Goal: Task Accomplishment & Management: Manage account settings

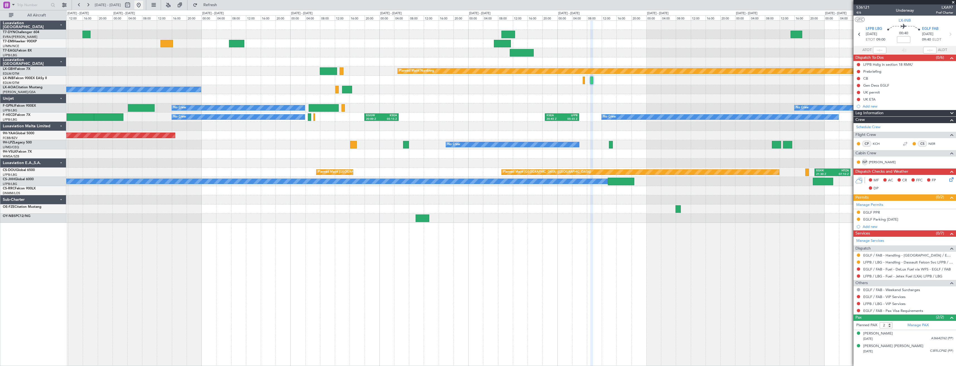
click at [143, 2] on button at bounding box center [138, 5] width 9 height 9
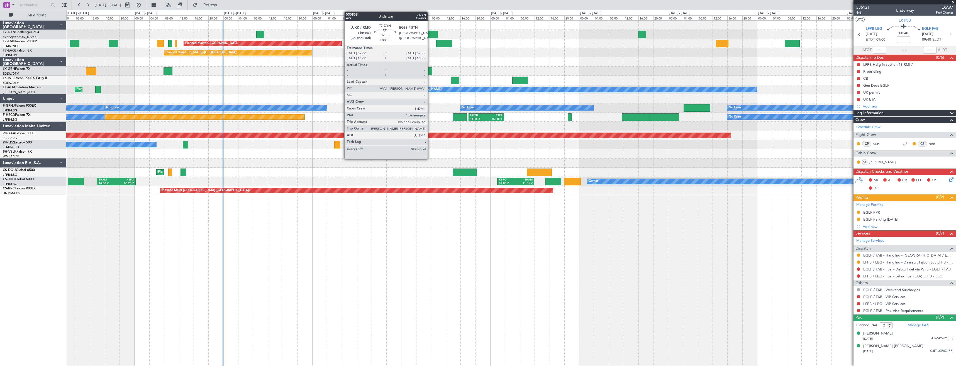
click at [430, 34] on div at bounding box center [432, 35] width 11 height 8
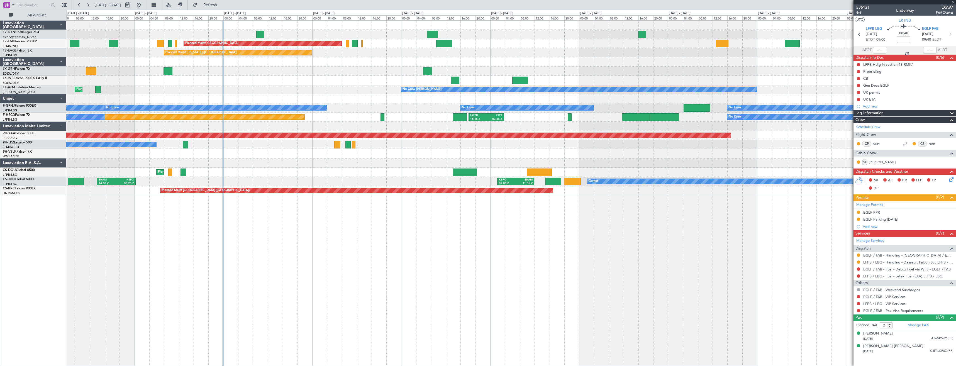
type input "+00:05"
type input "1"
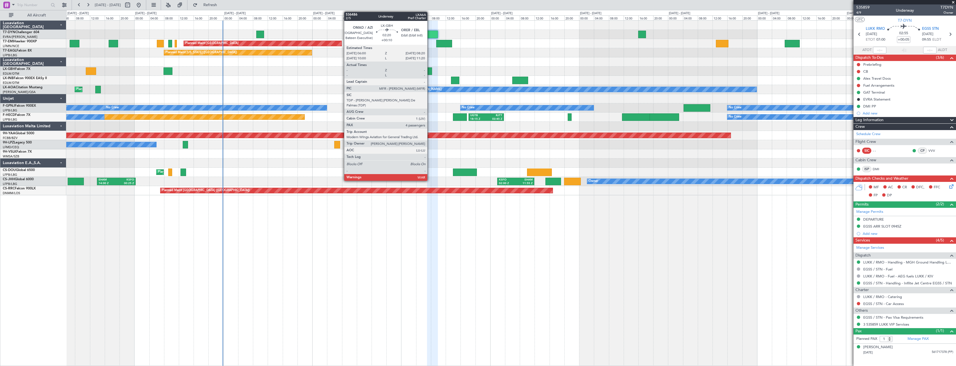
click at [430, 67] on div at bounding box center [427, 71] width 9 height 8
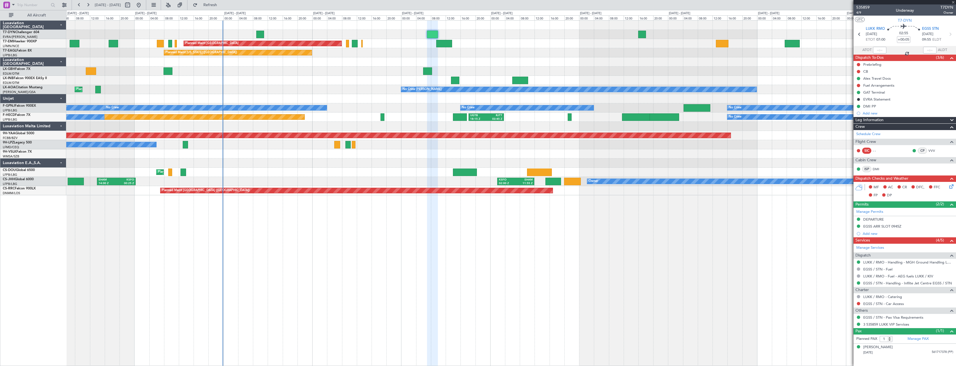
type input "+00:10"
type input "4"
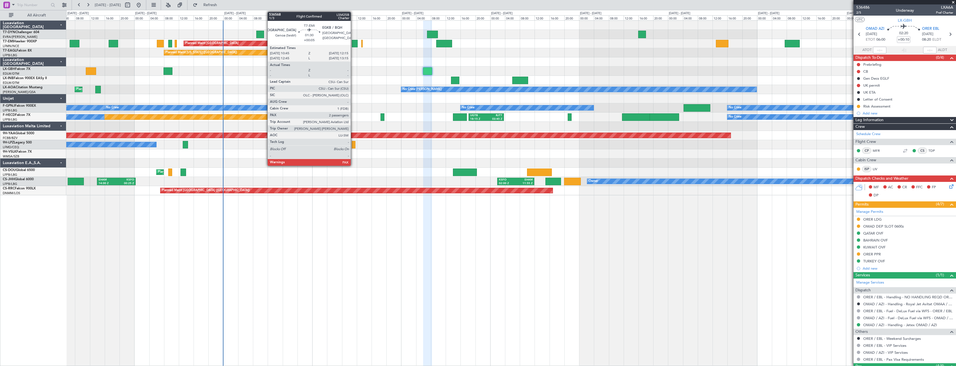
click at [353, 42] on div at bounding box center [355, 44] width 6 height 8
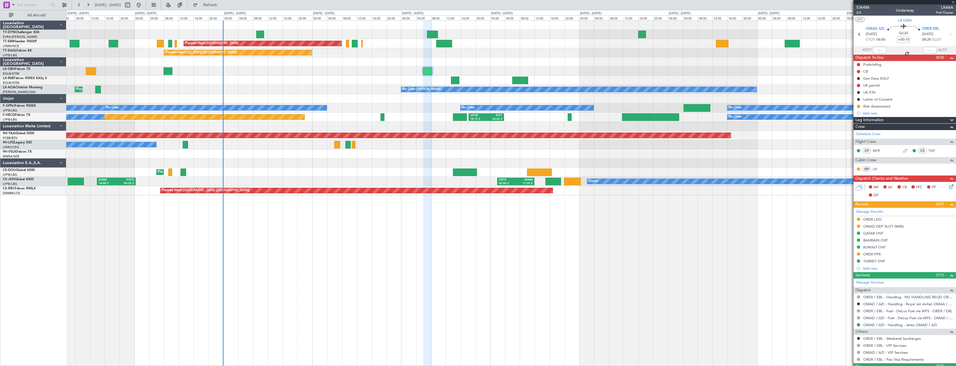
type input "+00:05"
type input "2"
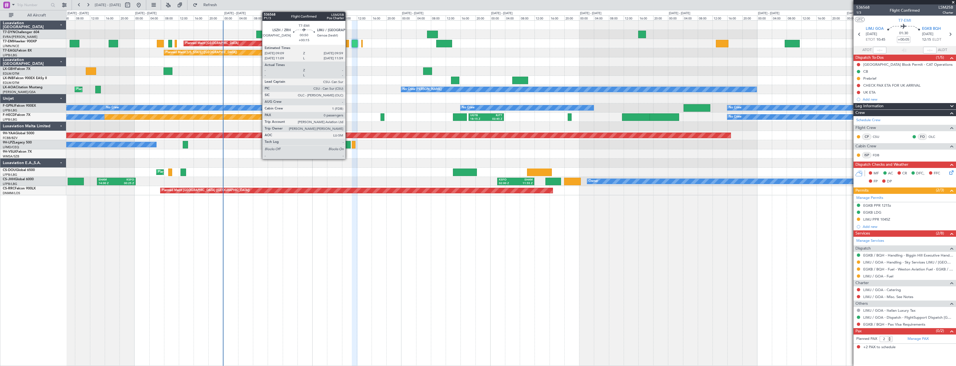
click at [348, 44] on div at bounding box center [347, 44] width 3 height 8
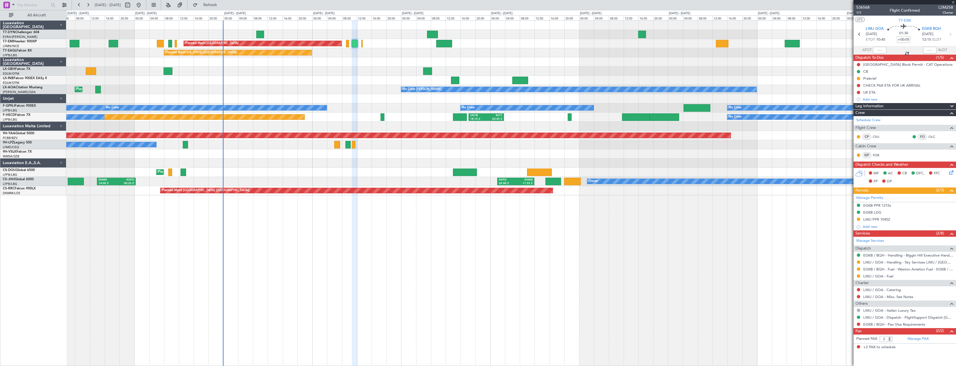
type input "+00:15"
type input "0"
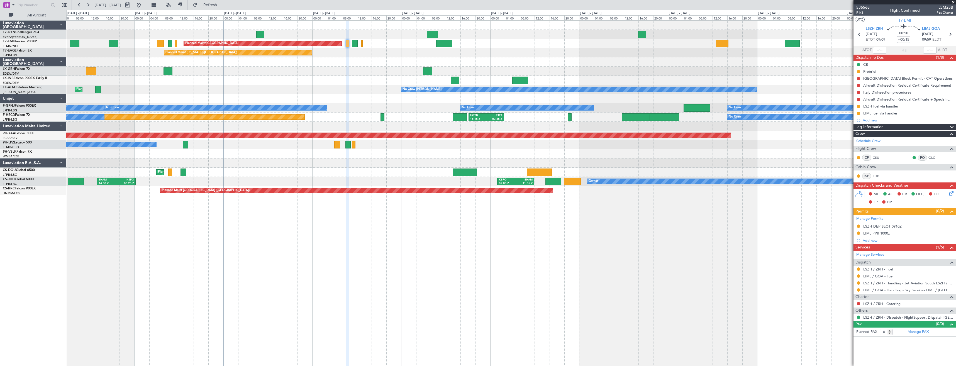
click at [363, 45] on div "Planned Maint [GEOGRAPHIC_DATA] Planned Maint [GEOGRAPHIC_DATA]" at bounding box center [511, 43] width 890 height 9
click at [364, 45] on div "Planned Maint [GEOGRAPHIC_DATA] Planned Maint [GEOGRAPHIC_DATA]" at bounding box center [511, 43] width 890 height 9
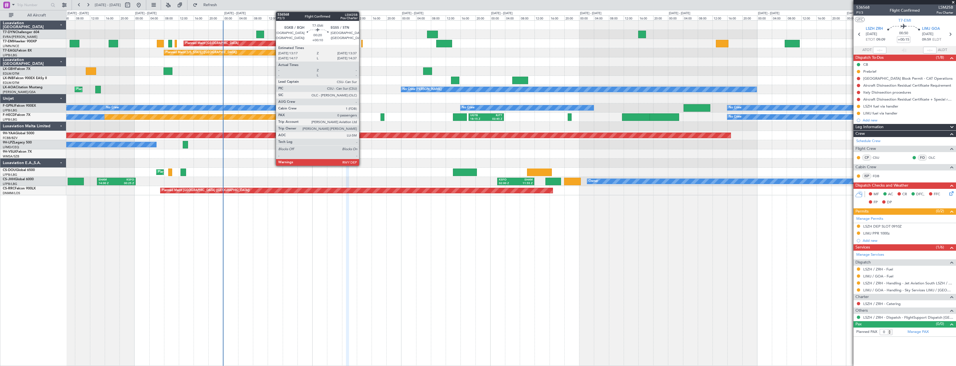
click at [362, 44] on div at bounding box center [361, 44] width 1 height 8
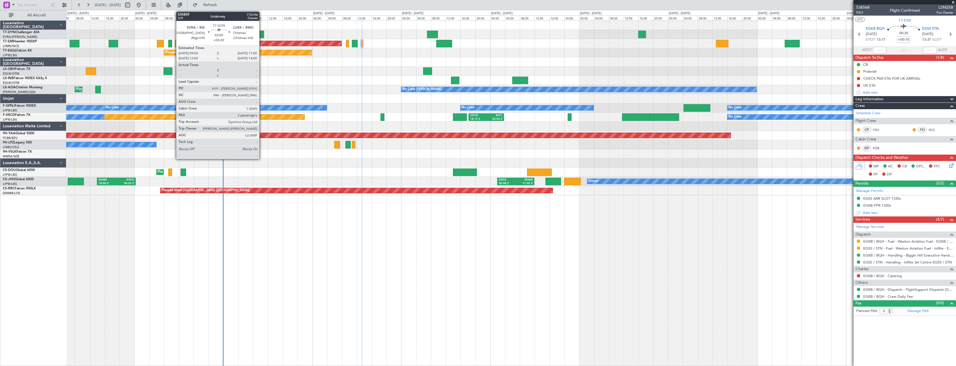
click at [262, 34] on div at bounding box center [260, 35] width 8 height 8
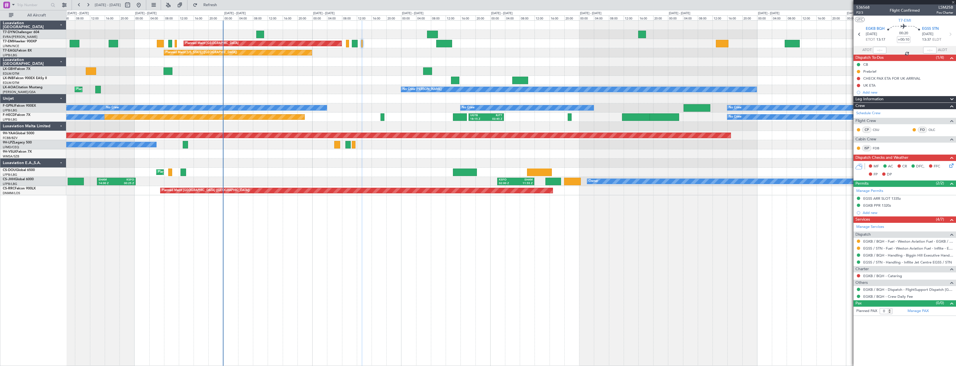
type input "+00:30"
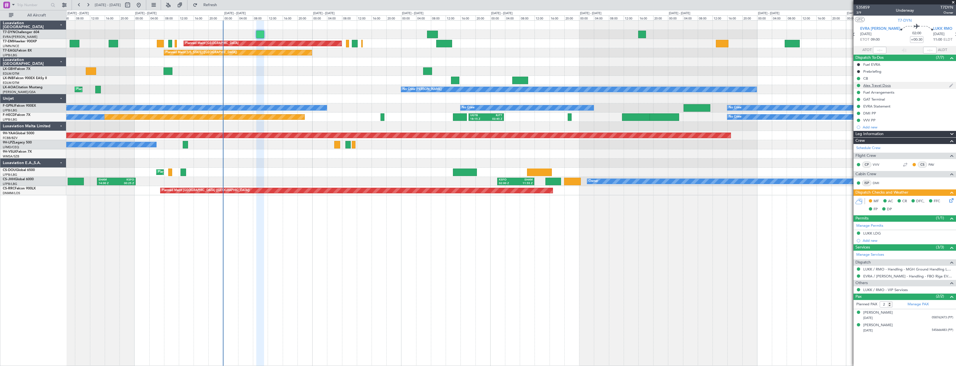
click at [904, 87] on div "Alex Travel Docs" at bounding box center [905, 85] width 103 height 7
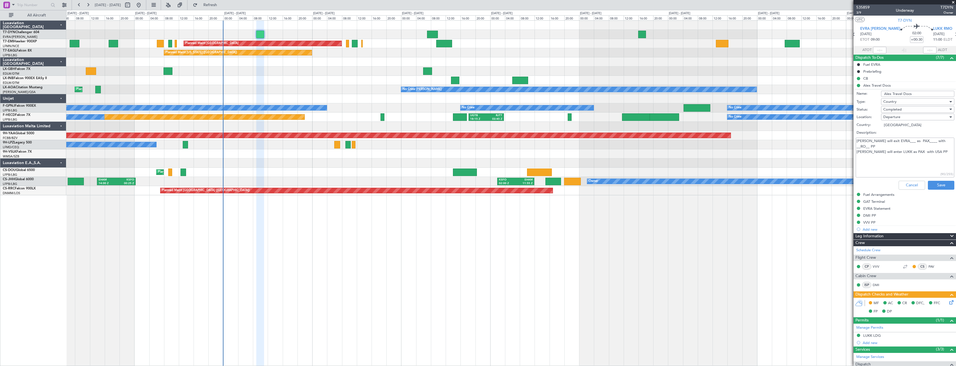
scroll to position [70, 0]
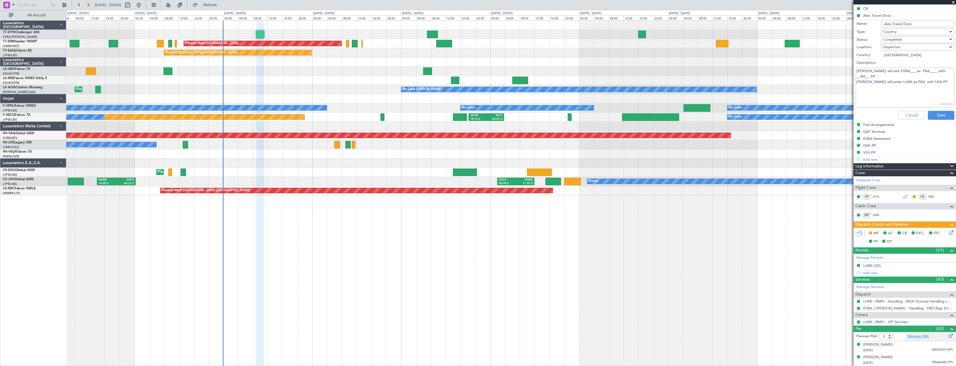
click at [917, 335] on link "Manage PAX" at bounding box center [918, 337] width 21 height 6
click at [222, 6] on span "Refresh" at bounding box center [210, 5] width 23 height 4
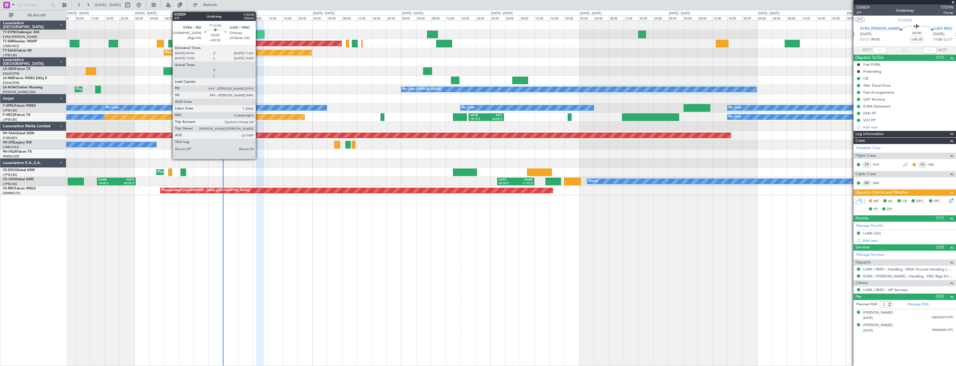
click at [258, 33] on div at bounding box center [260, 35] width 8 height 8
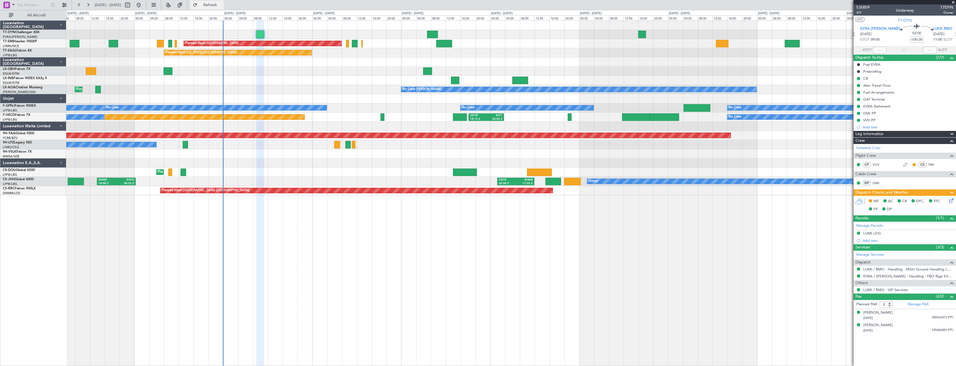
click at [222, 5] on span "Refresh" at bounding box center [210, 5] width 23 height 4
click at [876, 166] on link "VVV" at bounding box center [879, 164] width 13 height 5
click at [877, 165] on link "VVV" at bounding box center [879, 164] width 13 height 5
click at [879, 162] on link "VVV" at bounding box center [879, 164] width 13 height 5
click at [888, 119] on div "VVV PP" at bounding box center [905, 120] width 103 height 7
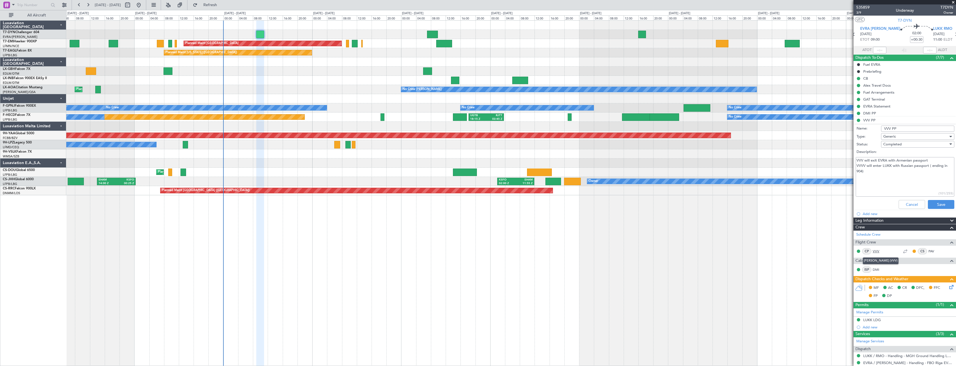
click at [877, 251] on link "VVV" at bounding box center [879, 251] width 13 height 5
click at [875, 251] on link "VVV" at bounding box center [879, 251] width 13 height 5
click at [875, 271] on link "DMI" at bounding box center [879, 269] width 13 height 5
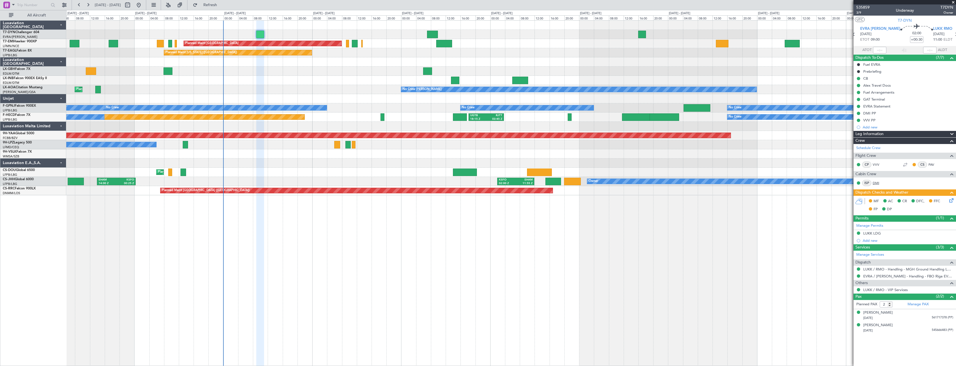
click at [883, 183] on link "DMI" at bounding box center [879, 183] width 13 height 5
click at [874, 164] on link "VVV" at bounding box center [879, 164] width 13 height 5
click at [861, 13] on span "3/9" at bounding box center [862, 12] width 13 height 5
click at [950, 201] on icon at bounding box center [950, 199] width 4 height 4
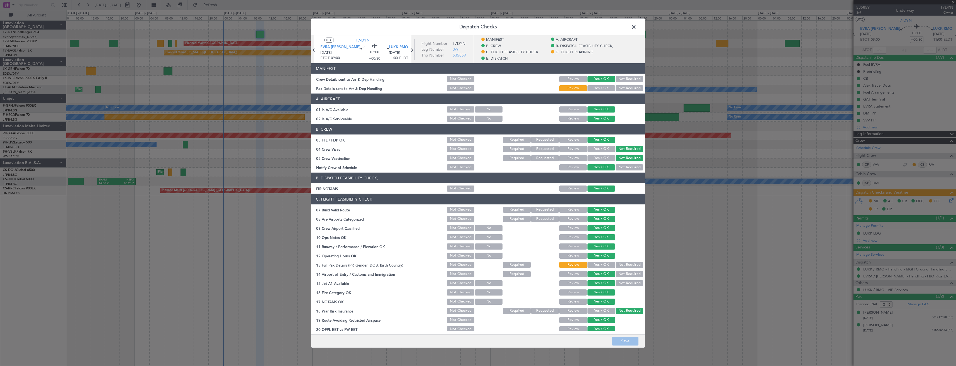
click at [596, 86] on button "Yes / OK" at bounding box center [602, 88] width 28 height 6
click at [617, 344] on button "Save" at bounding box center [625, 341] width 26 height 9
click at [637, 28] on span at bounding box center [637, 28] width 0 height 11
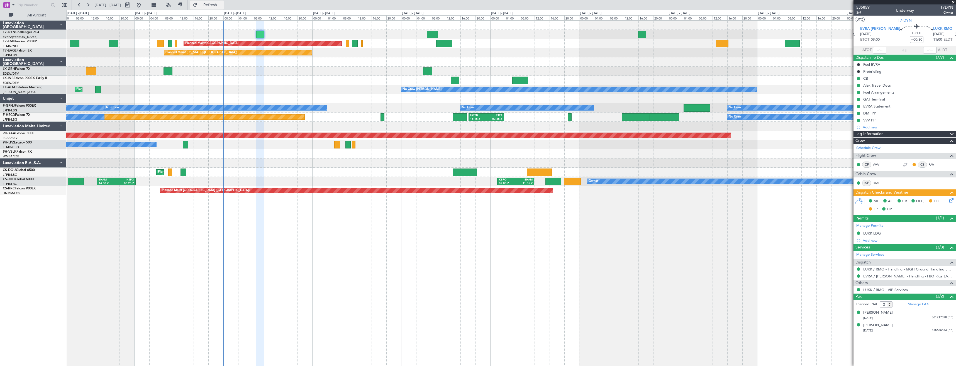
click at [224, 8] on button "Refresh" at bounding box center [206, 5] width 33 height 9
type input "2"
click at [891, 306] on input "2" at bounding box center [886, 304] width 13 height 6
click at [897, 305] on form "Planned PAX 2" at bounding box center [879, 304] width 51 height 9
click at [877, 166] on link "VVV" at bounding box center [879, 164] width 13 height 5
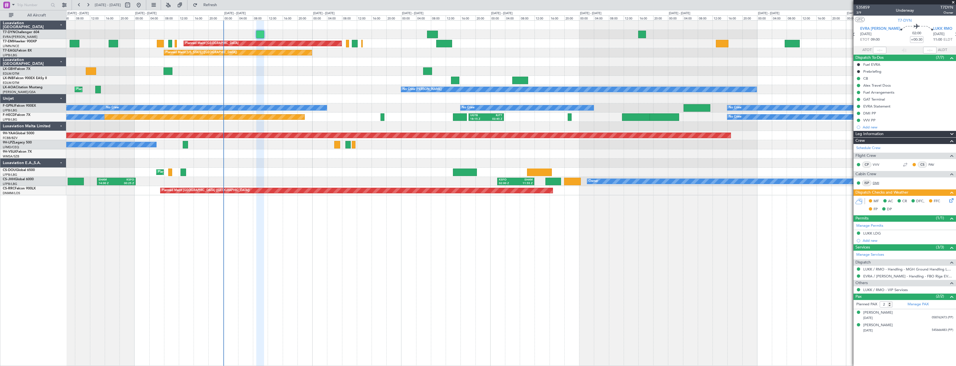
click at [878, 183] on link "DMI" at bounding box center [879, 183] width 13 height 5
click at [222, 4] on span "Refresh" at bounding box center [210, 5] width 23 height 4
click at [951, 201] on icon at bounding box center [950, 199] width 4 height 4
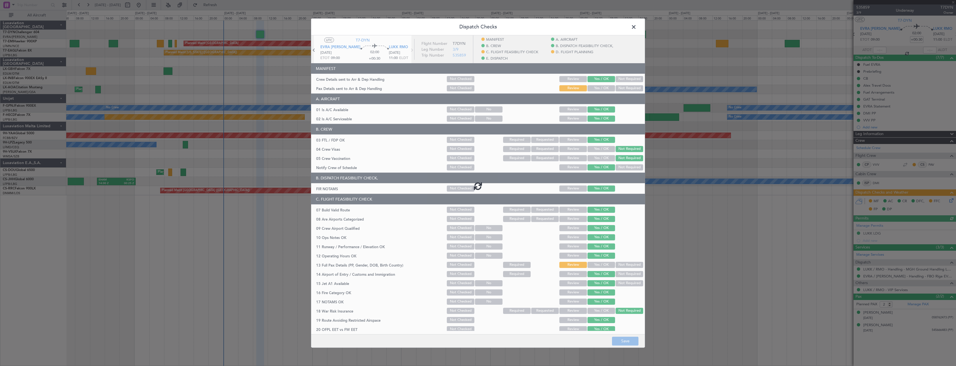
click at [593, 90] on div at bounding box center [478, 185] width 334 height 301
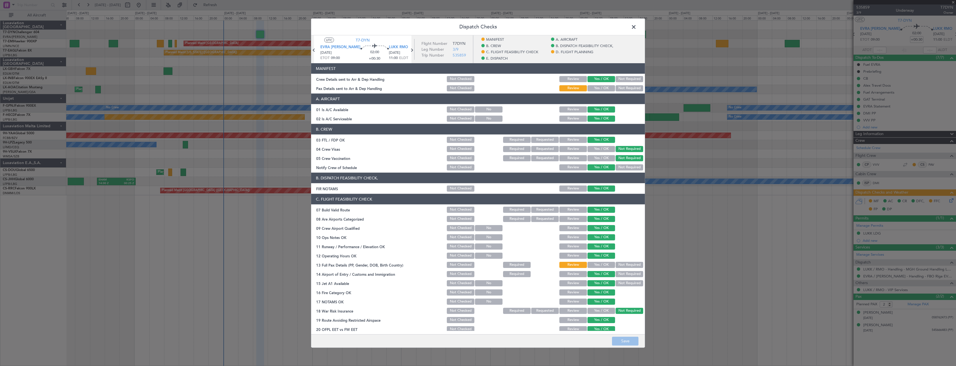
click at [593, 89] on button "Yes / OK" at bounding box center [602, 88] width 28 height 6
click at [623, 338] on button "Save" at bounding box center [625, 341] width 26 height 9
click at [637, 26] on span at bounding box center [637, 28] width 0 height 11
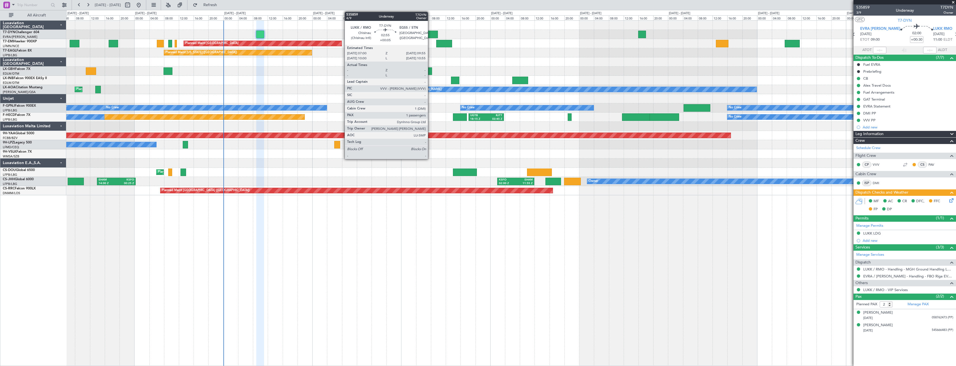
click at [430, 32] on div at bounding box center [432, 35] width 11 height 8
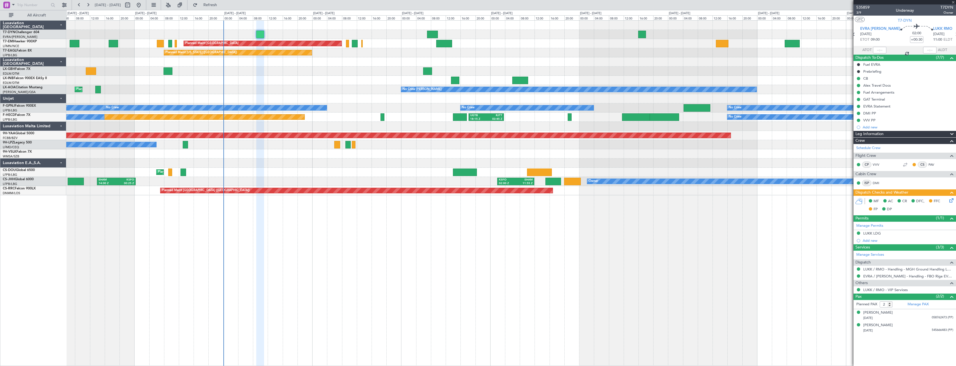
type input "+00:05"
type input "1"
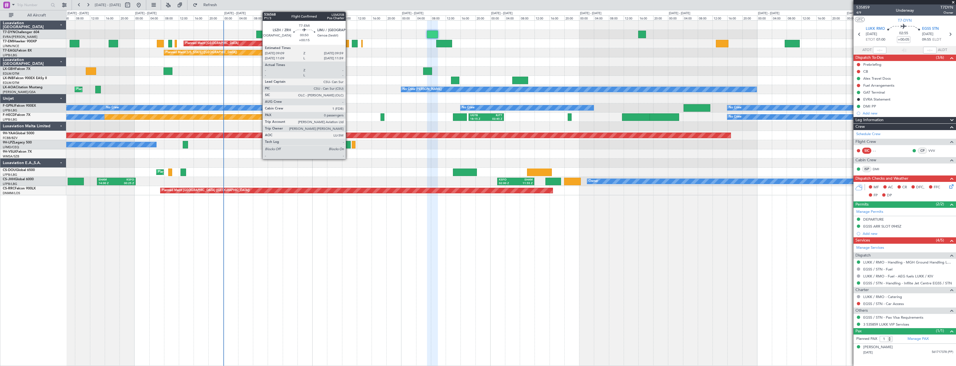
click at [348, 43] on div at bounding box center [347, 44] width 3 height 8
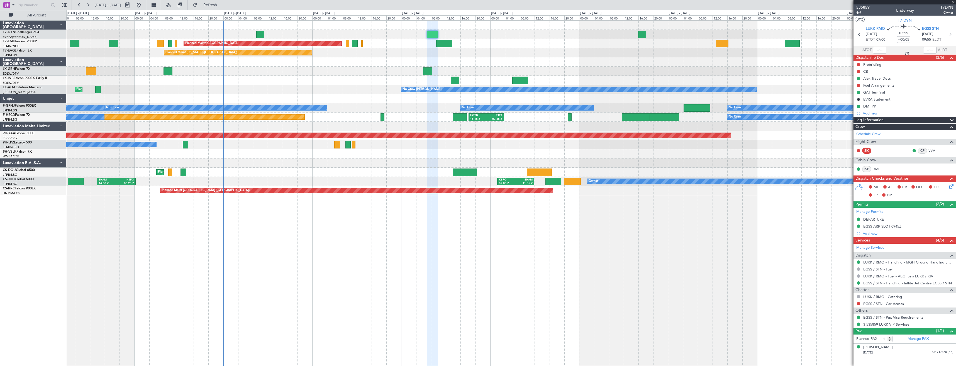
type input "+00:15"
type input "0"
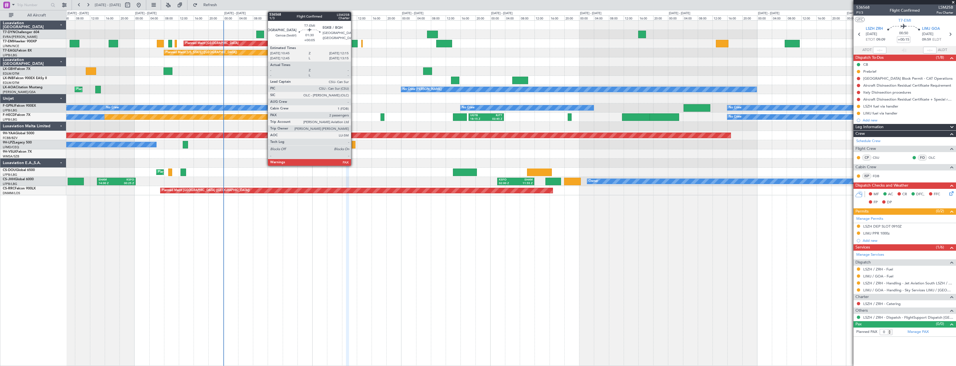
click at [354, 44] on div at bounding box center [355, 44] width 6 height 8
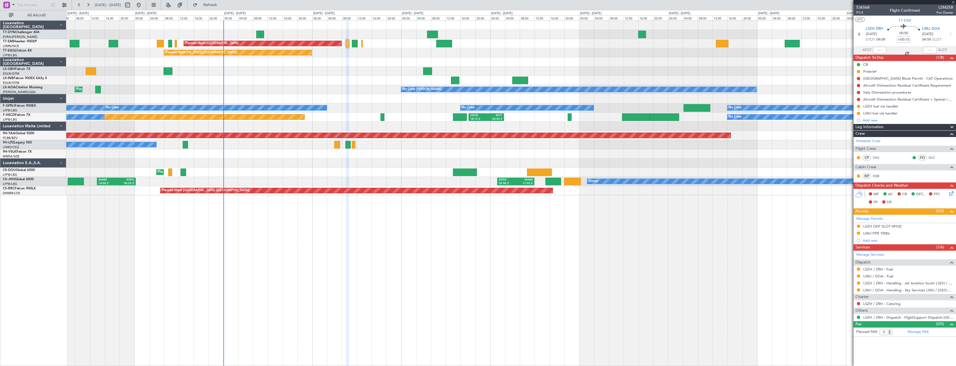
type input "+00:05"
type input "2"
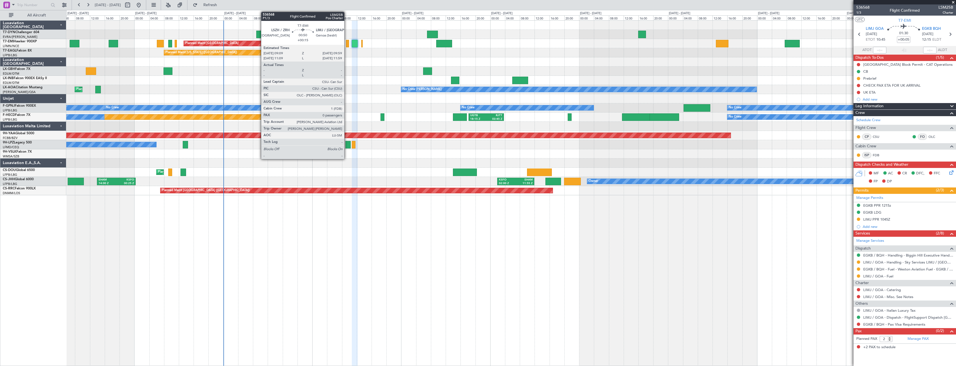
click at [347, 45] on div at bounding box center [347, 44] width 3 height 8
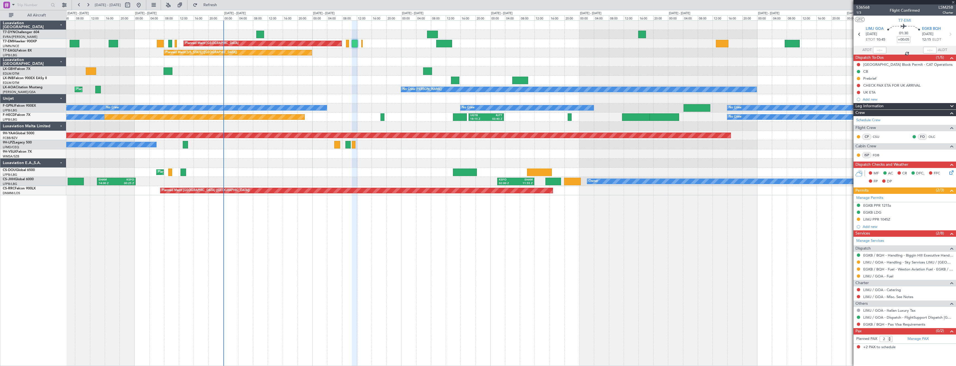
type input "+00:15"
type input "0"
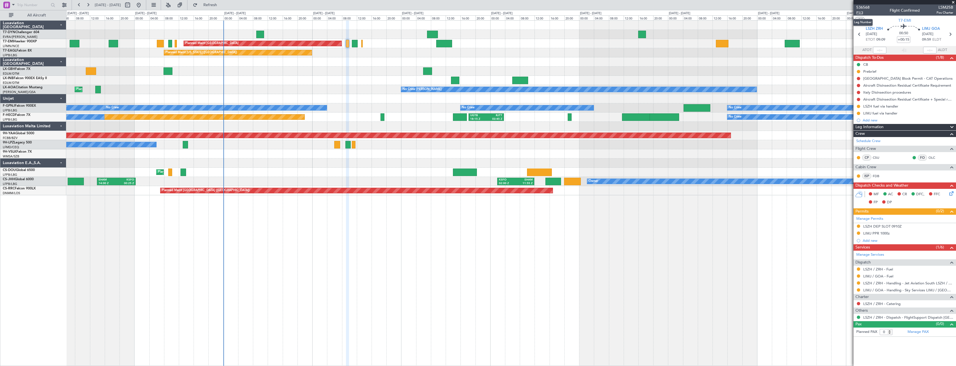
click at [859, 13] on span "P1/3" at bounding box center [862, 12] width 13 height 5
click at [884, 282] on link "LSZH / ZRH - Handling - Jet Aviation South LSZH / ZRH" at bounding box center [908, 283] width 90 height 5
click at [868, 290] on link "LIMJ / GOA - Handling - Sky Services LIMJ / [GEOGRAPHIC_DATA]" at bounding box center [908, 290] width 90 height 5
click at [953, 193] on icon at bounding box center [950, 192] width 4 height 4
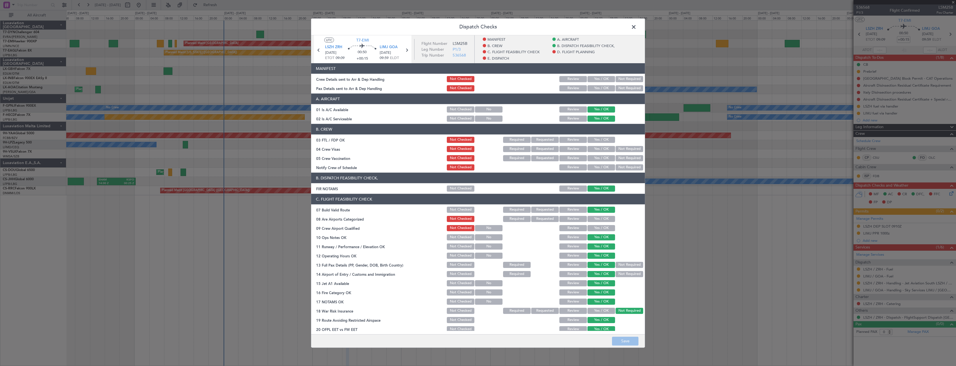
click at [603, 89] on button "Yes / OK" at bounding box center [602, 88] width 28 height 6
click at [599, 80] on button "Yes / OK" at bounding box center [602, 79] width 28 height 6
click at [620, 341] on button "Save" at bounding box center [625, 341] width 26 height 9
click at [637, 27] on span at bounding box center [637, 28] width 0 height 11
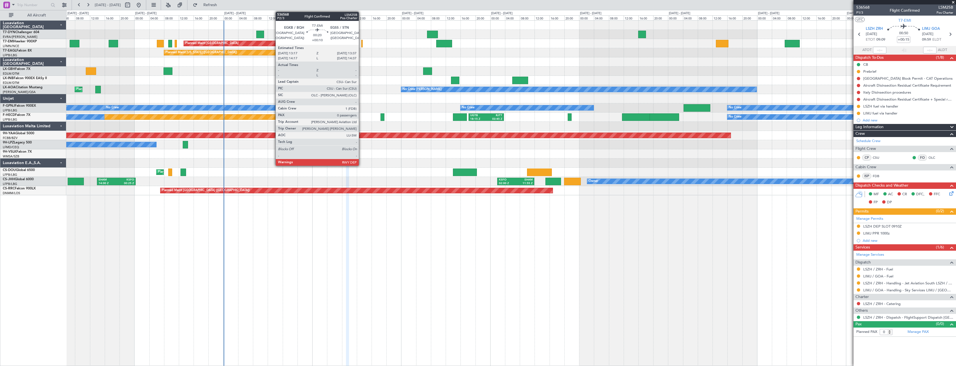
click at [361, 44] on div at bounding box center [361, 44] width 1 height 8
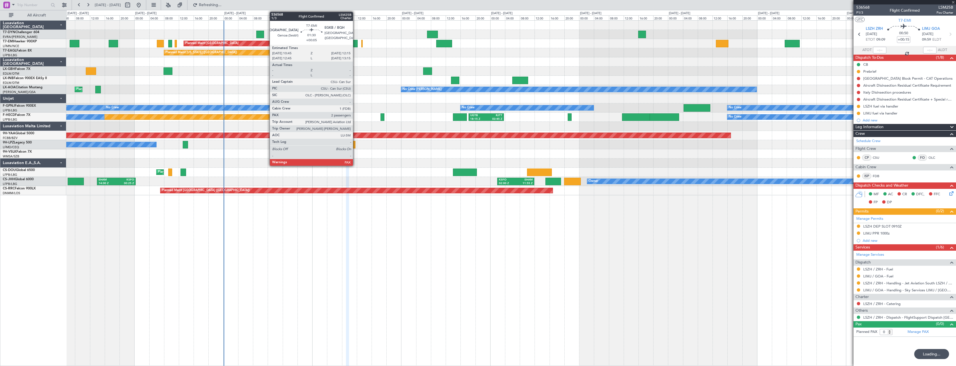
click at [355, 44] on div at bounding box center [355, 44] width 6 height 8
type input "+00:05"
type input "2"
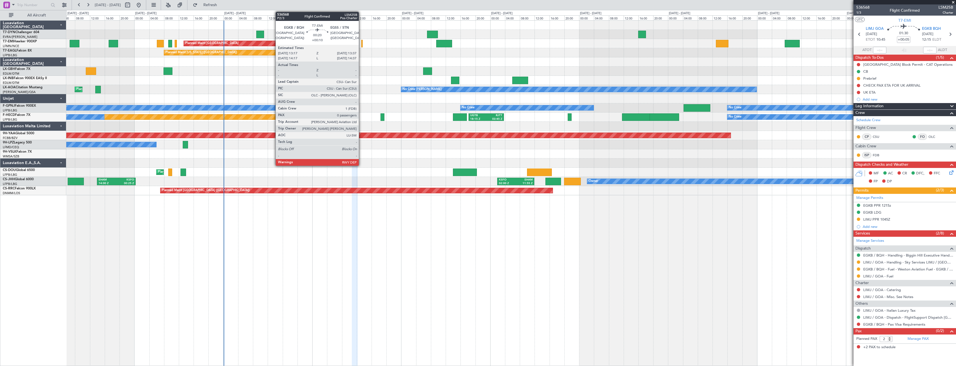
click at [361, 43] on div at bounding box center [361, 44] width 1 height 8
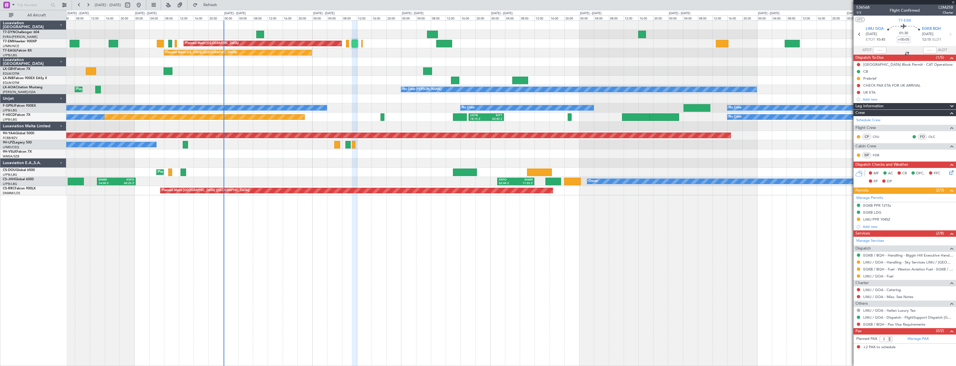
type input "+00:10"
type input "0"
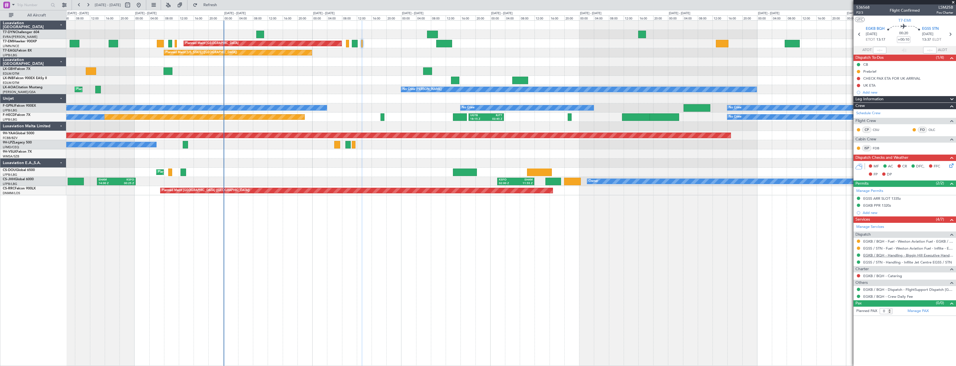
click at [869, 257] on link "EGKB / BQH - Handling - Biggin Hill Executive Handling EGKB / BQH" at bounding box center [908, 255] width 90 height 5
click at [876, 262] on link "EGSS / STN - Handling - Inflite Jet Centre EGSS / STN" at bounding box center [907, 262] width 89 height 5
click at [858, 13] on span "P2/3" at bounding box center [862, 12] width 13 height 5
click at [951, 165] on icon at bounding box center [950, 164] width 4 height 4
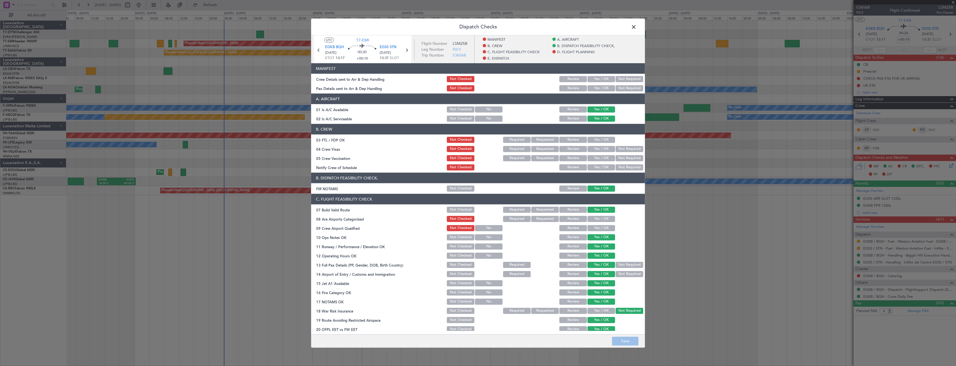
click at [590, 86] on button "Yes / OK" at bounding box center [602, 88] width 28 height 6
click at [595, 79] on button "Yes / OK" at bounding box center [602, 79] width 28 height 6
click at [629, 343] on button "Save" at bounding box center [625, 341] width 26 height 9
click at [637, 27] on span at bounding box center [637, 28] width 0 height 11
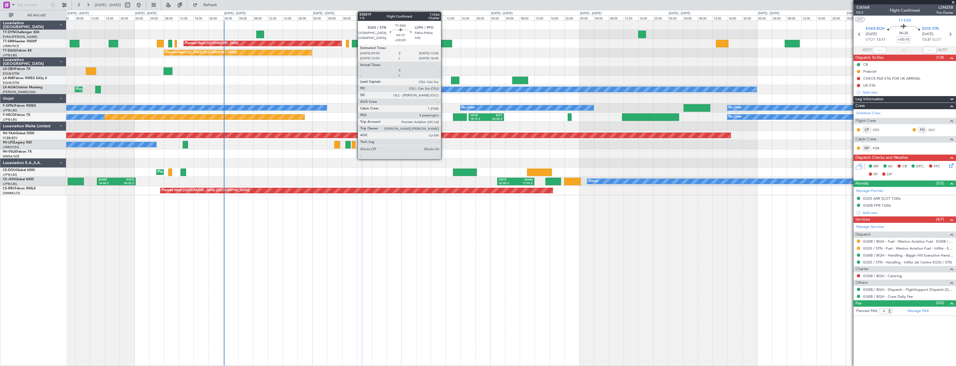
click at [444, 45] on div at bounding box center [444, 44] width 16 height 8
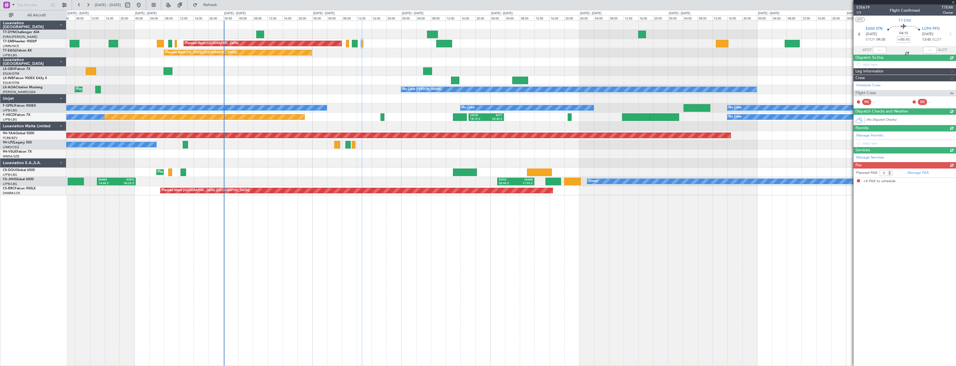
type input "+00:20"
type input "4"
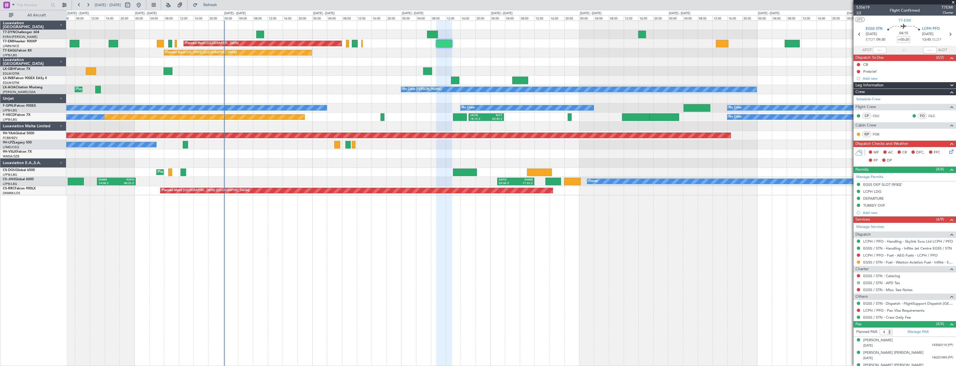
click at [859, 13] on span "1/5" at bounding box center [862, 12] width 13 height 5
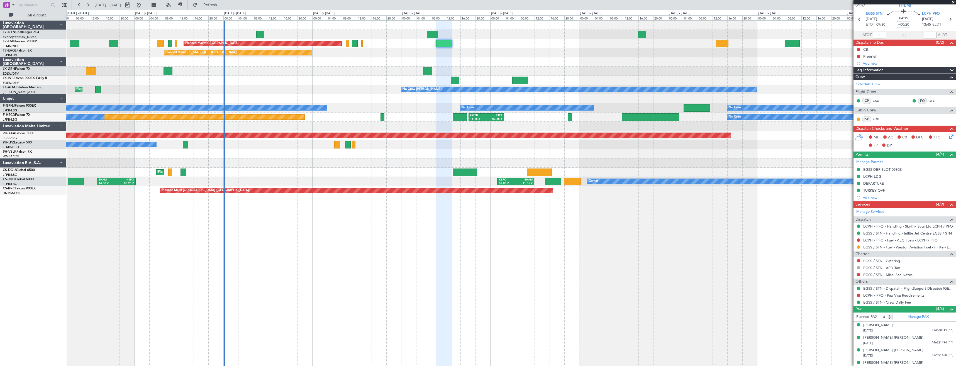
scroll to position [21, 0]
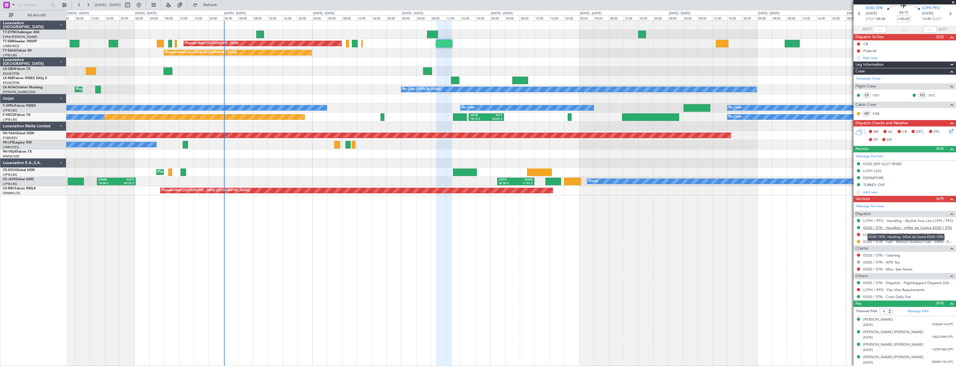
click at [873, 229] on link "EGSS / STN - Handling - Inflite Jet Centre EGSS / STN" at bounding box center [907, 227] width 89 height 5
click at [873, 220] on link "LCPH / PFO - Handling - Skylink Svcs Ltd LCPH / PFO" at bounding box center [908, 220] width 90 height 5
click at [948, 132] on icon at bounding box center [950, 130] width 4 height 4
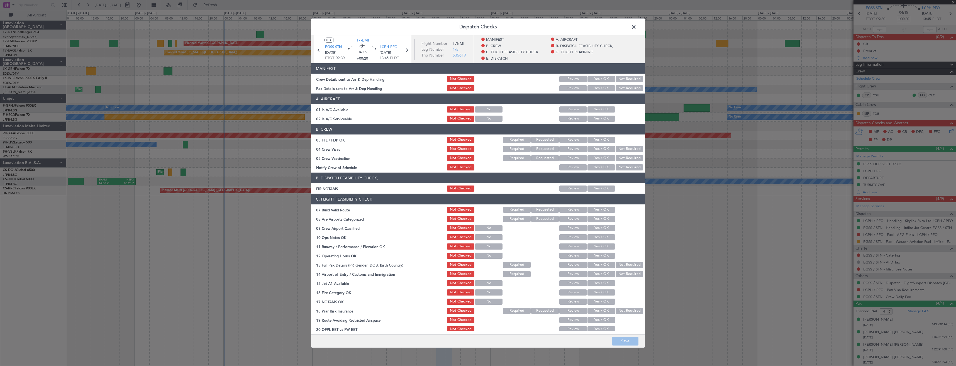
click at [581, 91] on button "Review" at bounding box center [573, 88] width 28 height 6
click at [590, 86] on button "Yes / OK" at bounding box center [602, 88] width 28 height 6
click at [591, 78] on button "Yes / OK" at bounding box center [602, 79] width 28 height 6
click at [620, 344] on button "Save" at bounding box center [625, 341] width 26 height 9
click at [637, 29] on span at bounding box center [637, 28] width 0 height 11
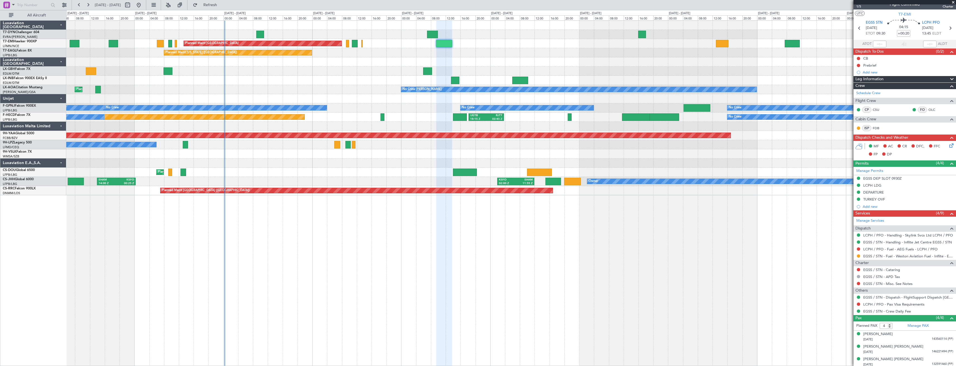
scroll to position [0, 0]
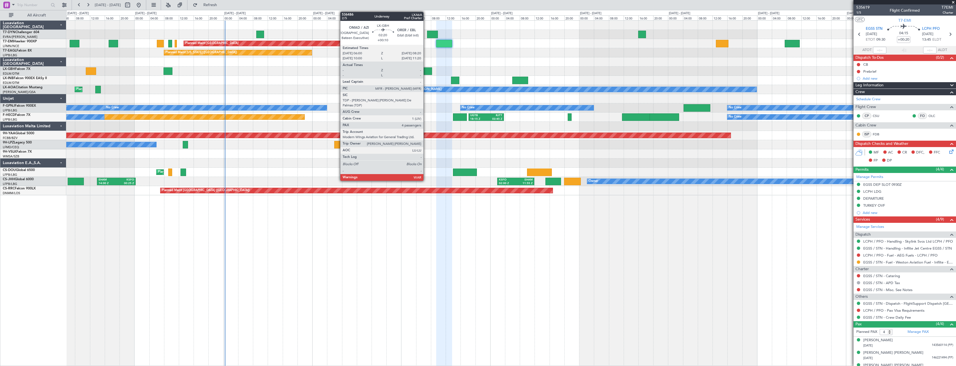
click at [426, 69] on div at bounding box center [427, 71] width 9 height 8
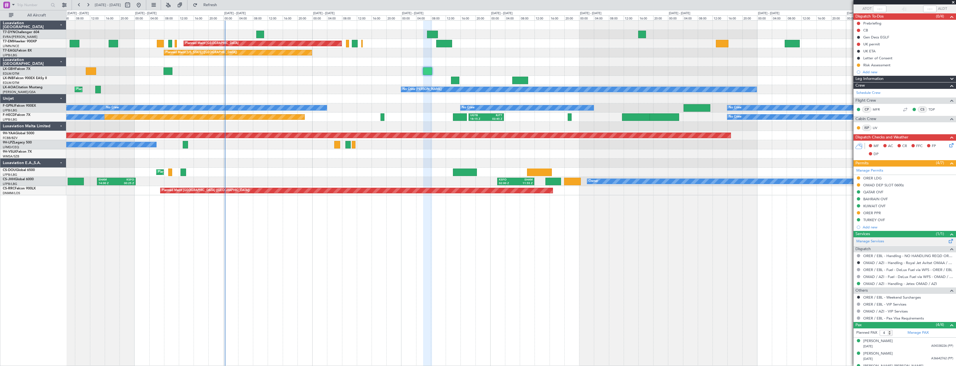
scroll to position [63, 0]
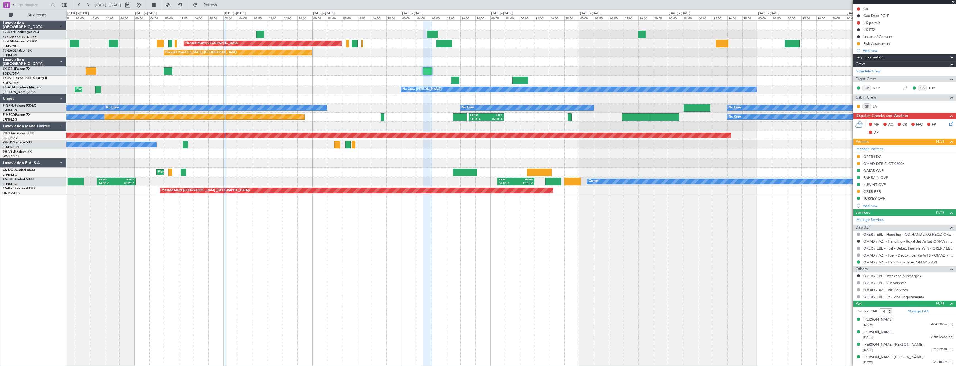
click at [382, 146] on div "No Crew No Crew" at bounding box center [511, 144] width 890 height 9
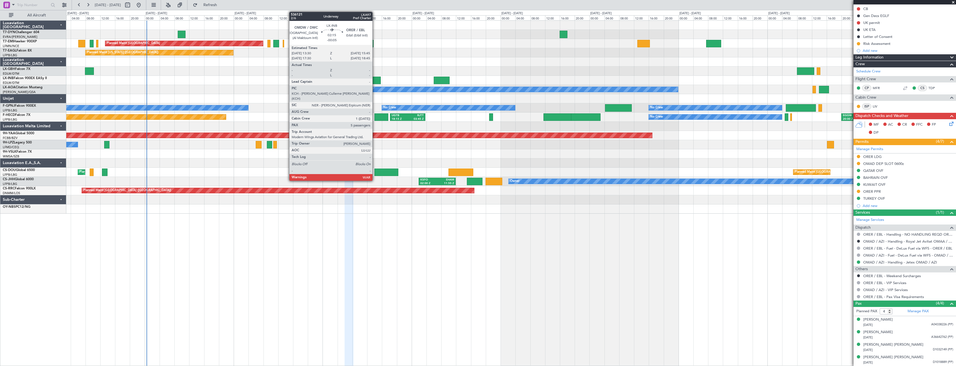
click at [375, 80] on div at bounding box center [376, 81] width 8 height 8
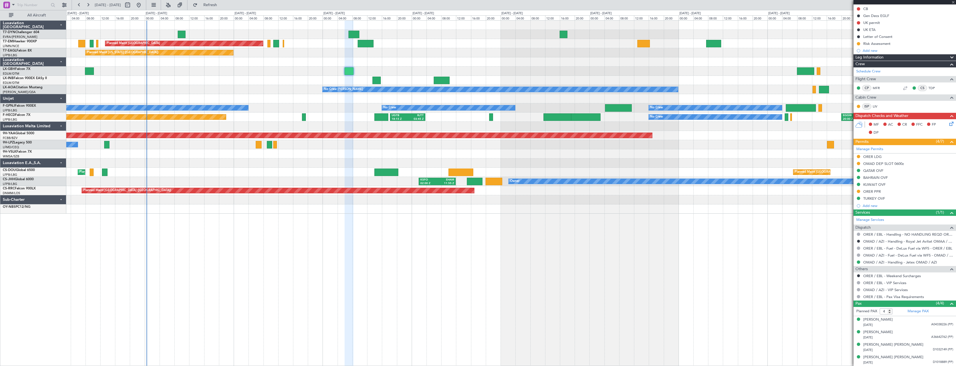
type input "-00:05"
type input "5"
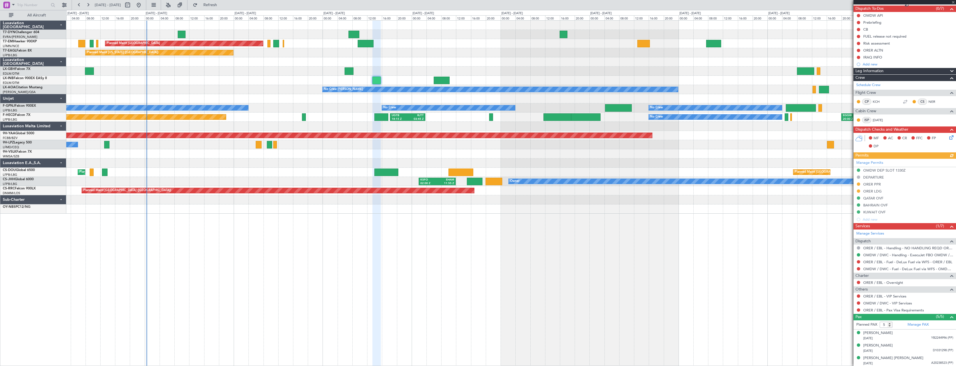
scroll to position [75, 0]
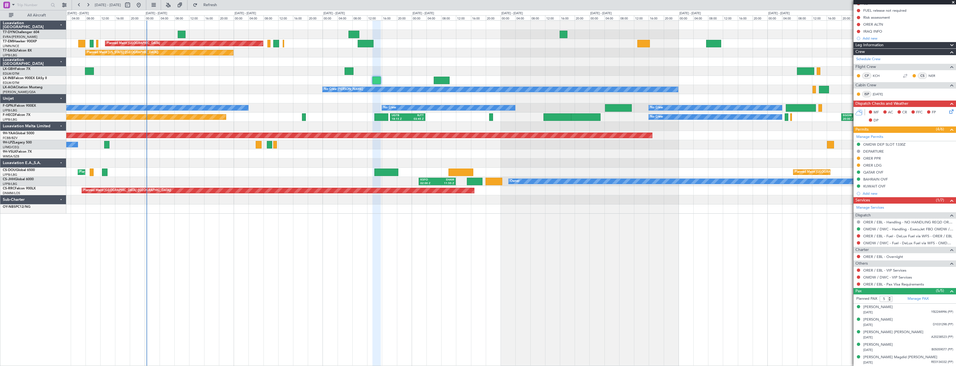
click at [354, 69] on div "Planned Maint Nurnberg Planned Maint [GEOGRAPHIC_DATA] ([GEOGRAPHIC_DATA])" at bounding box center [511, 71] width 890 height 9
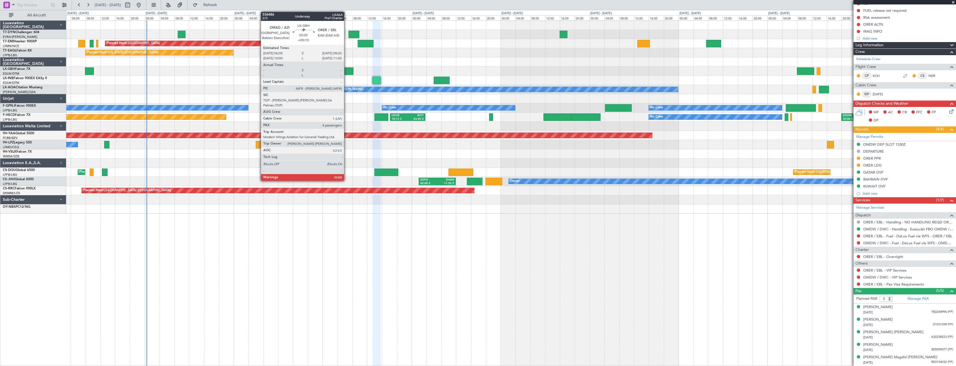
click at [346, 72] on div at bounding box center [349, 71] width 9 height 8
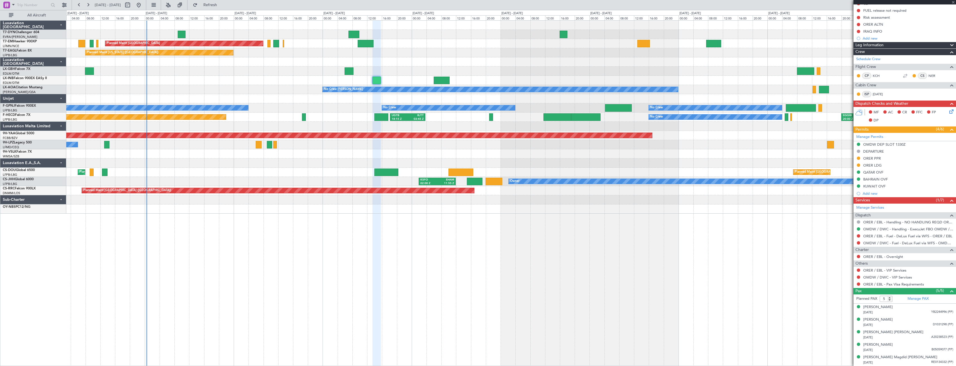
type input "+00:10"
type input "4"
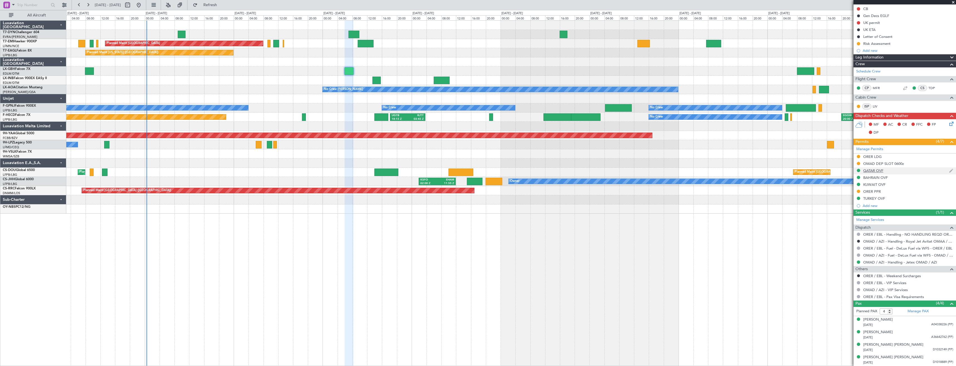
scroll to position [0, 0]
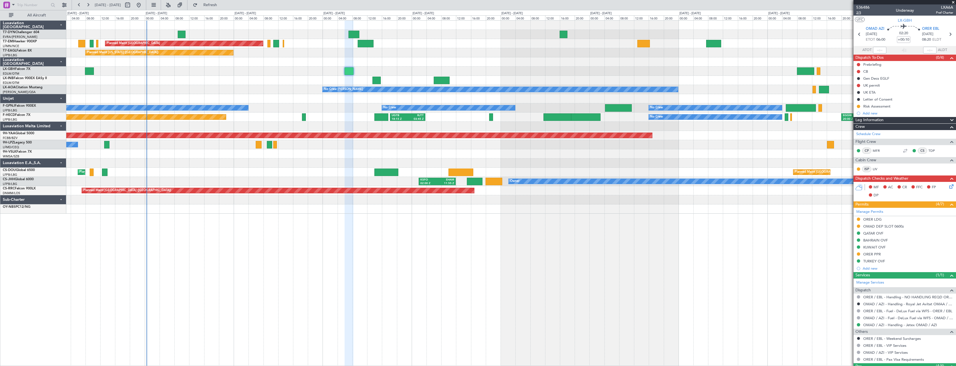
click at [861, 13] on span "2/5" at bounding box center [862, 12] width 13 height 5
click at [875, 325] on link "OMAD / AZI - Handling - Jetex OMAD / AZI" at bounding box center [900, 325] width 74 height 5
click at [948, 186] on icon at bounding box center [950, 185] width 4 height 4
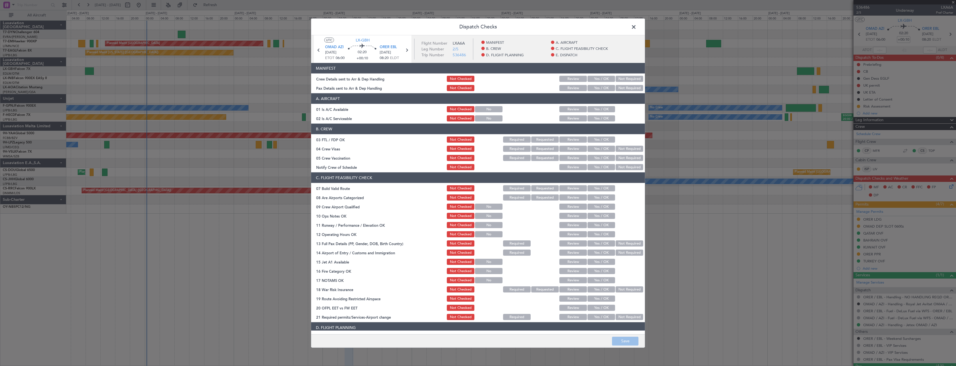
click at [602, 77] on button "Yes / OK" at bounding box center [602, 79] width 28 height 6
click at [601, 89] on button "Yes / OK" at bounding box center [602, 88] width 28 height 6
click at [624, 344] on button "Save" at bounding box center [625, 341] width 26 height 9
click at [637, 25] on span at bounding box center [637, 28] width 0 height 11
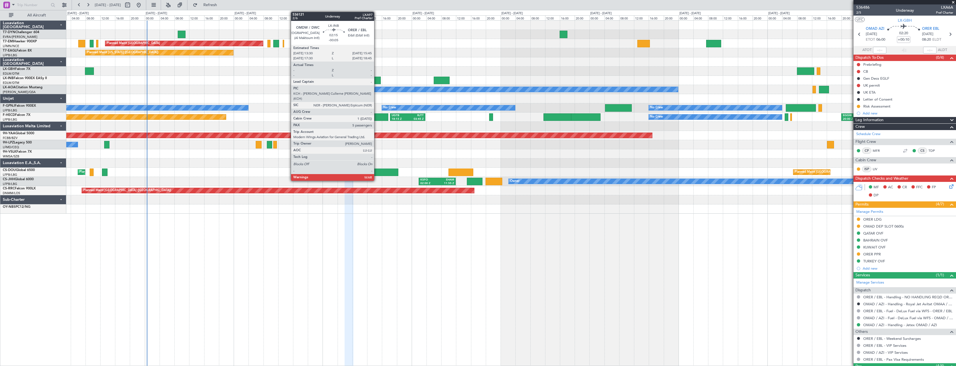
click at [377, 78] on div at bounding box center [376, 81] width 8 height 8
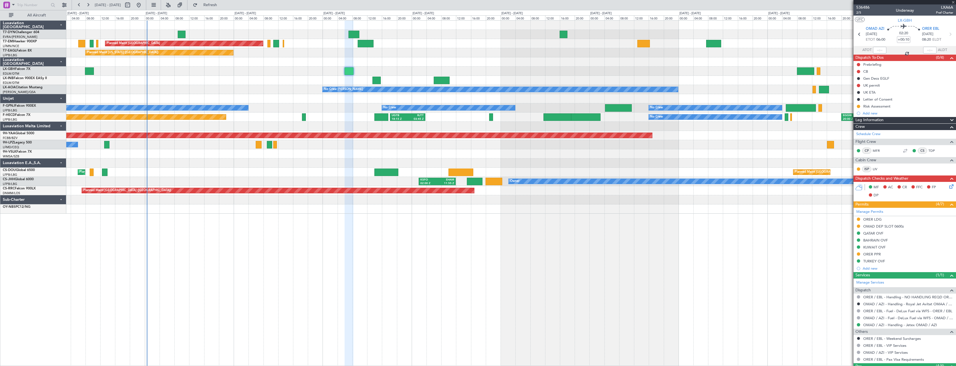
type input "-00:05"
type input "5"
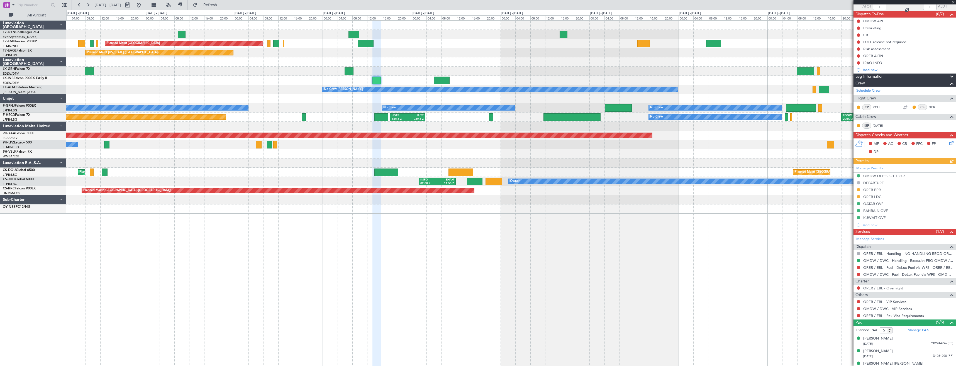
scroll to position [75, 0]
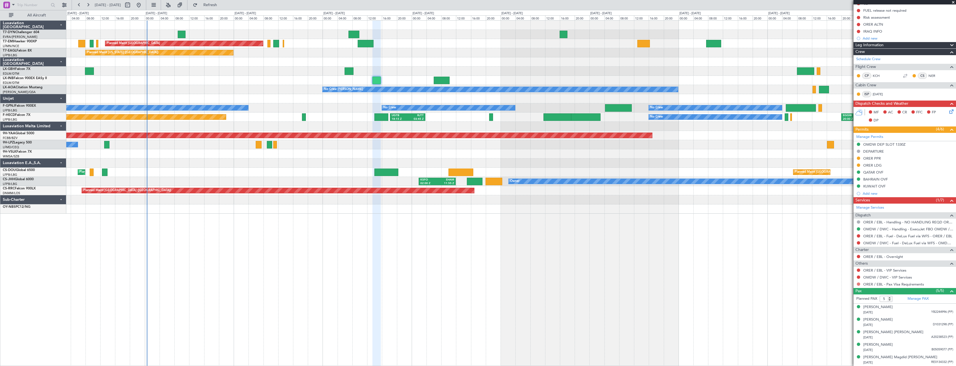
click at [859, 284] on div at bounding box center [858, 284] width 4 height 4
click at [859, 284] on button at bounding box center [858, 284] width 3 height 3
click at [840, 293] on span "Not Required" at bounding box center [845, 292] width 22 height 6
click at [876, 227] on link "OMDW / DWC - Handling - ExecuJet FBO OMDW / DWC" at bounding box center [908, 229] width 90 height 5
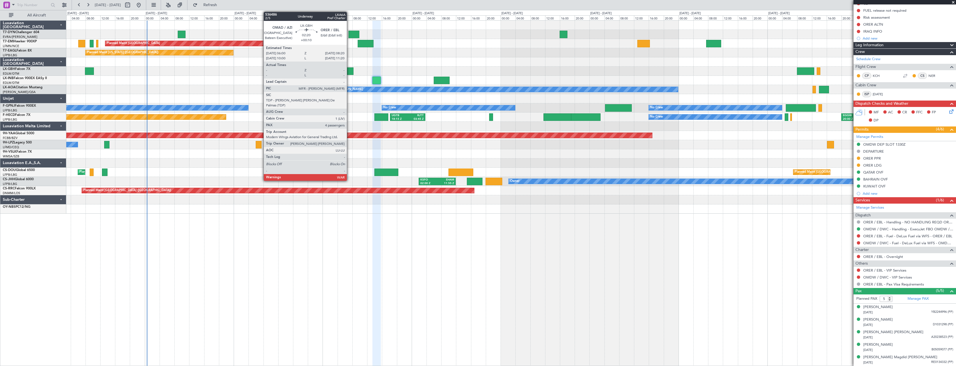
click at [349, 70] on div at bounding box center [349, 71] width 9 height 8
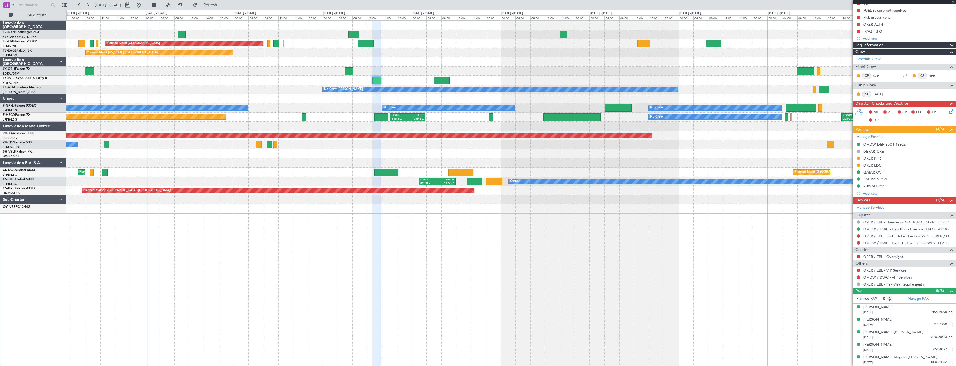
type input "+00:10"
type input "4"
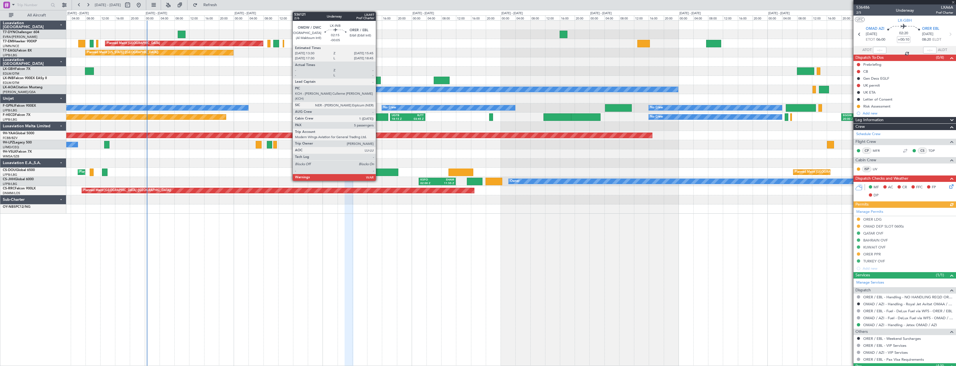
click at [378, 80] on div at bounding box center [376, 81] width 8 height 8
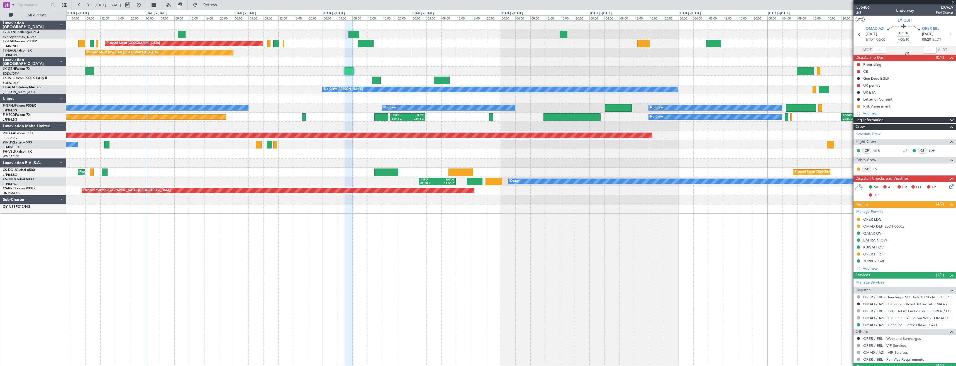
type input "-00:05"
type input "5"
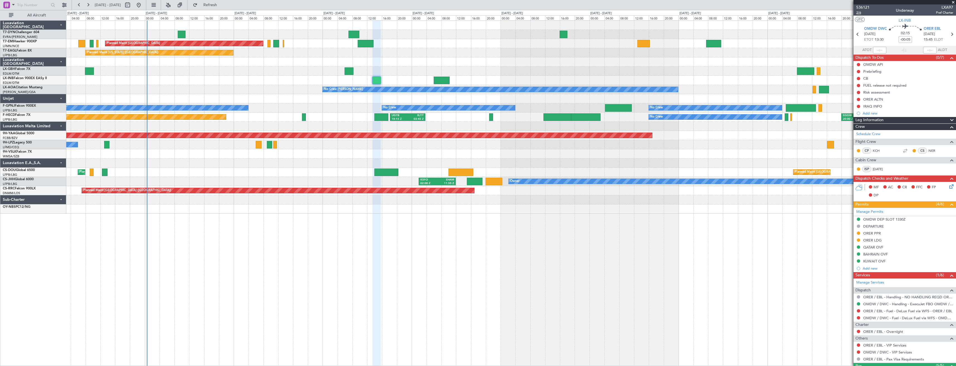
click at [860, 14] on span "2/6" at bounding box center [862, 12] width 13 height 5
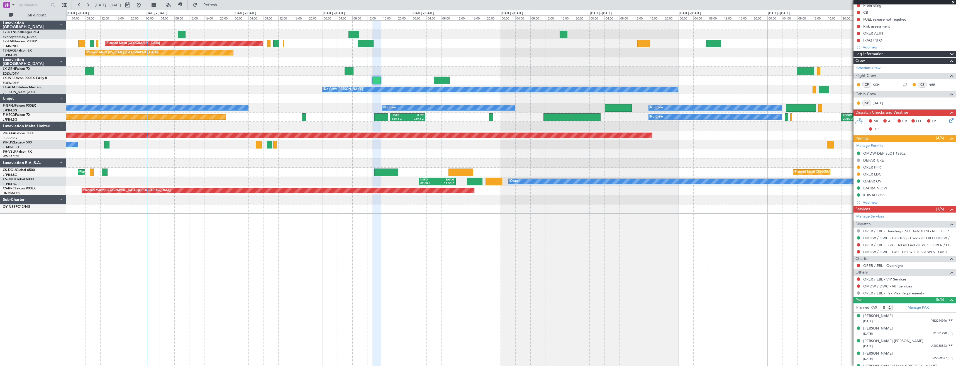
scroll to position [75, 0]
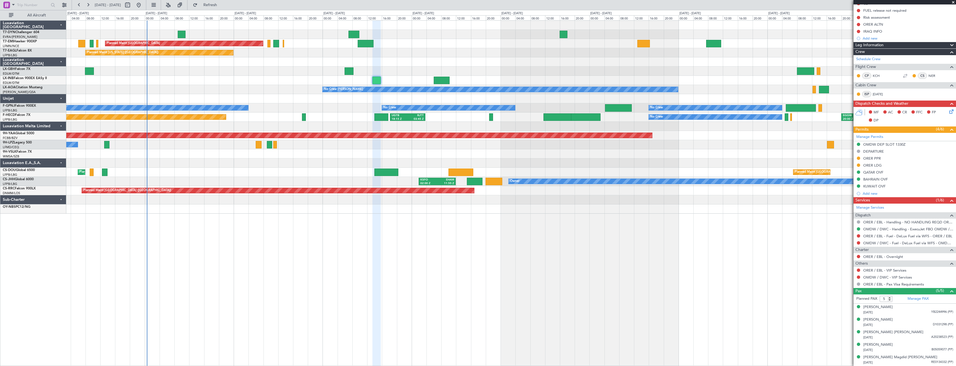
click at [949, 109] on icon at bounding box center [950, 110] width 4 height 4
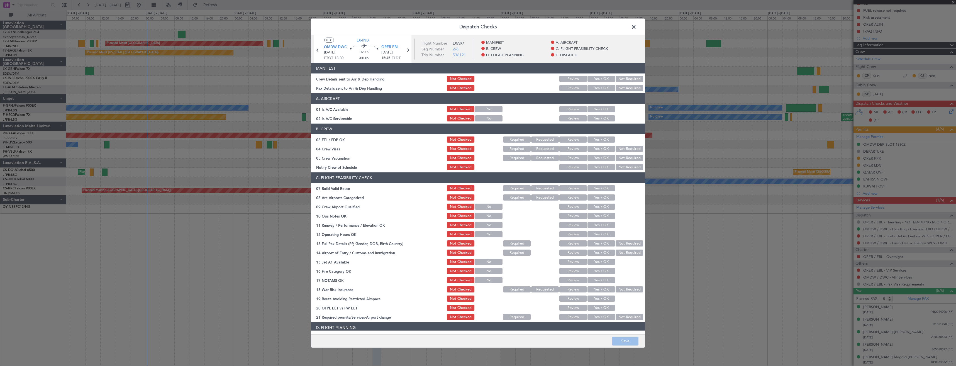
drag, startPoint x: 599, startPoint y: 88, endPoint x: 599, endPoint y: 80, distance: 8.4
click at [599, 87] on button "Yes / OK" at bounding box center [602, 88] width 28 height 6
click at [599, 80] on button "Yes / OK" at bounding box center [602, 79] width 28 height 6
click at [622, 345] on button "Save" at bounding box center [625, 341] width 26 height 9
click at [637, 25] on span at bounding box center [637, 28] width 0 height 11
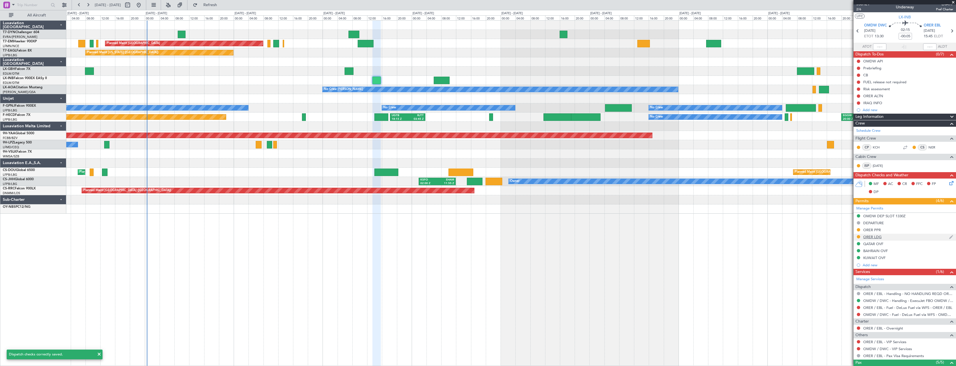
scroll to position [0, 0]
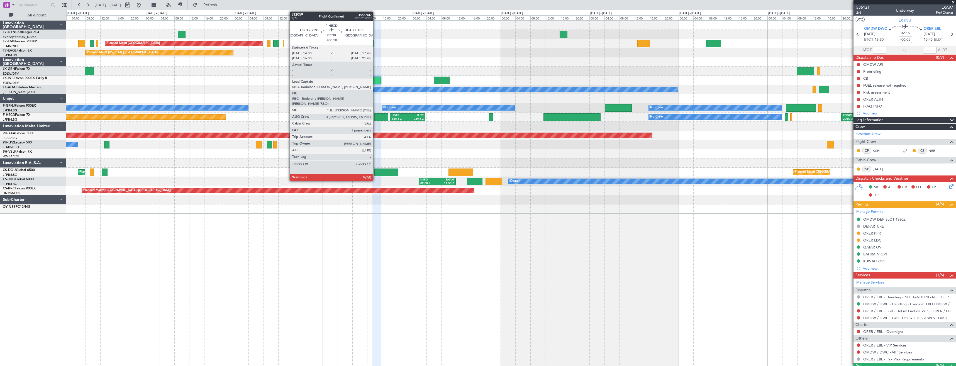
click at [376, 117] on div at bounding box center [381, 117] width 14 height 8
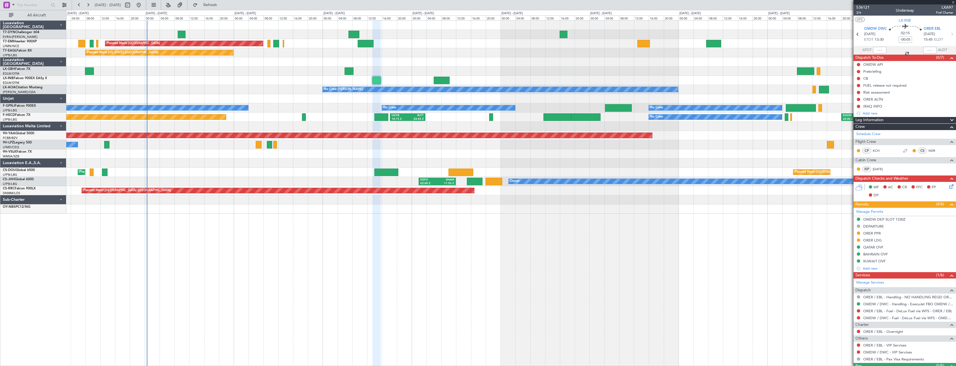
type input "+00:10"
type input "1"
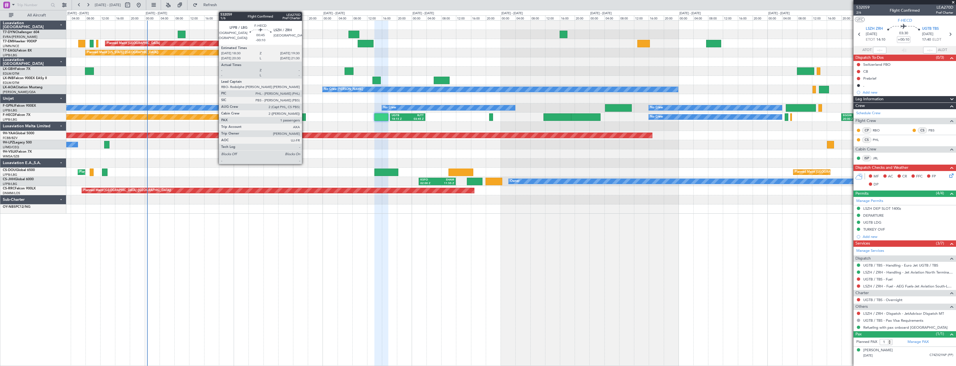
click at [305, 118] on div at bounding box center [304, 117] width 4 height 8
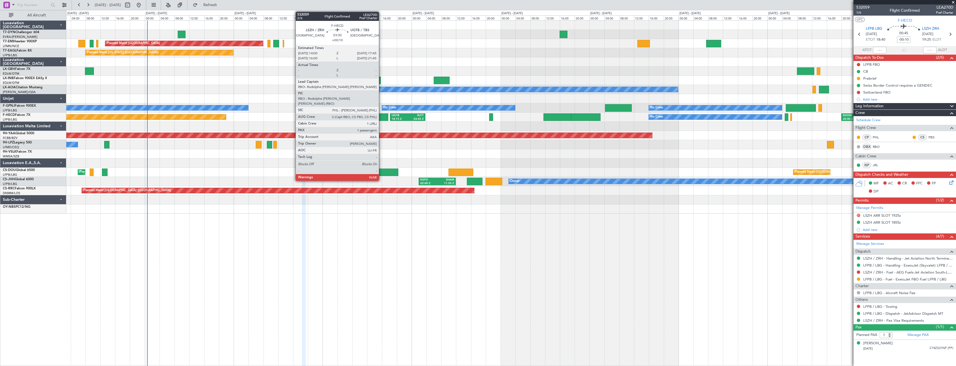
click at [381, 117] on div at bounding box center [381, 117] width 14 height 8
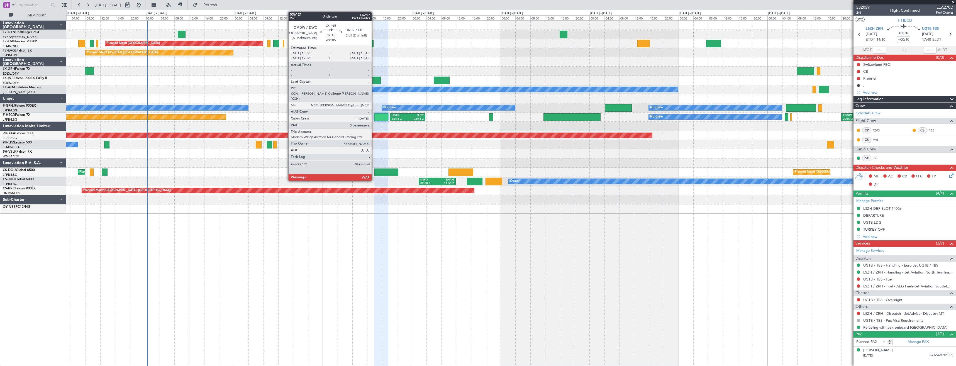
click at [374, 78] on div at bounding box center [376, 81] width 8 height 8
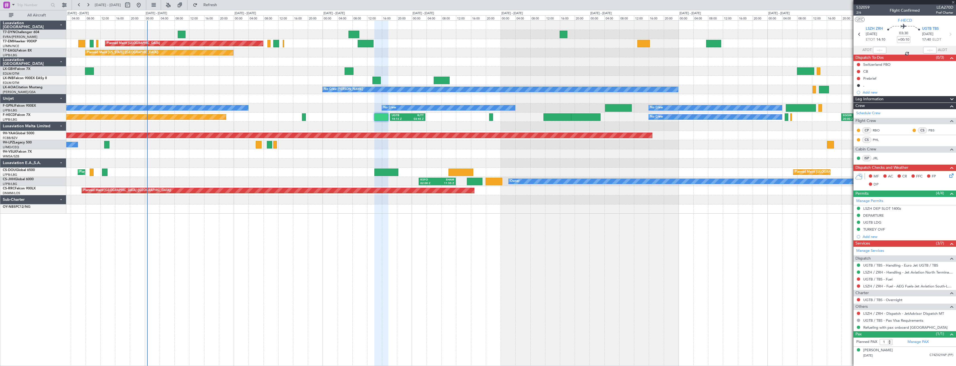
type input "-00:05"
type input "5"
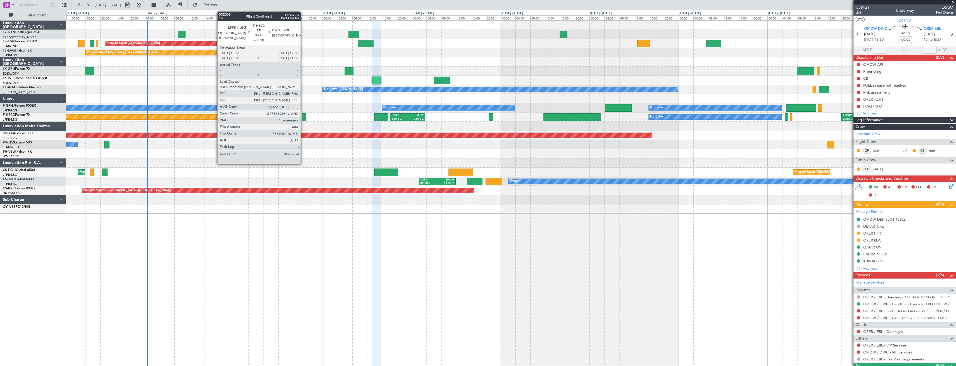
click at [303, 120] on div at bounding box center [304, 117] width 4 height 8
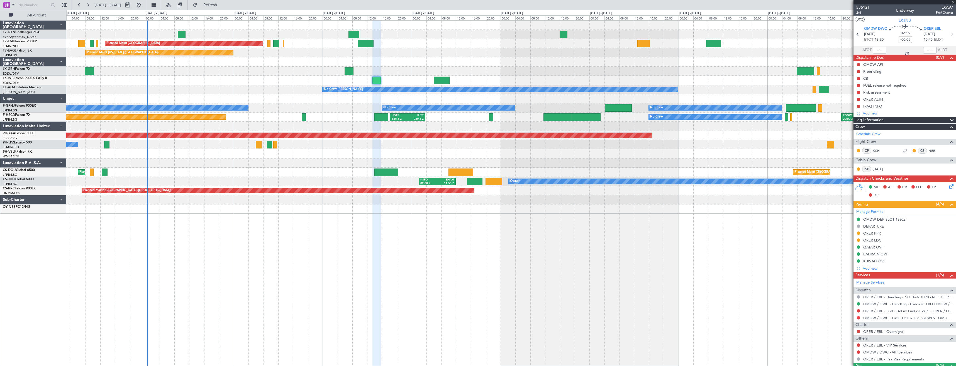
type input "-00:10"
type input "1"
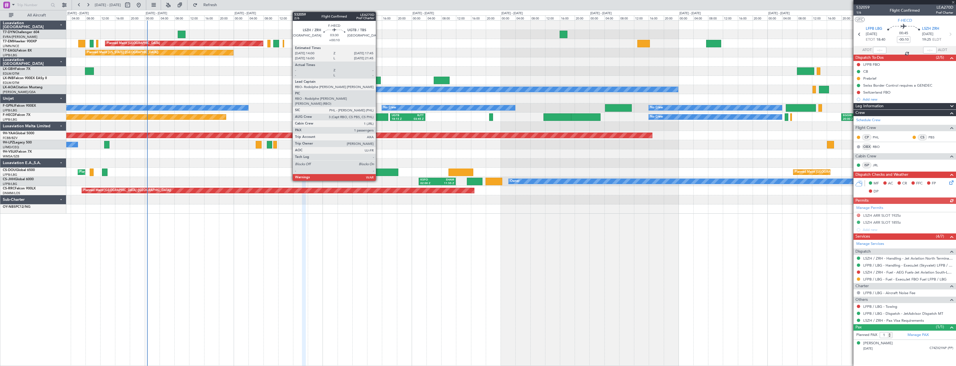
click at [378, 117] on div at bounding box center [381, 117] width 14 height 8
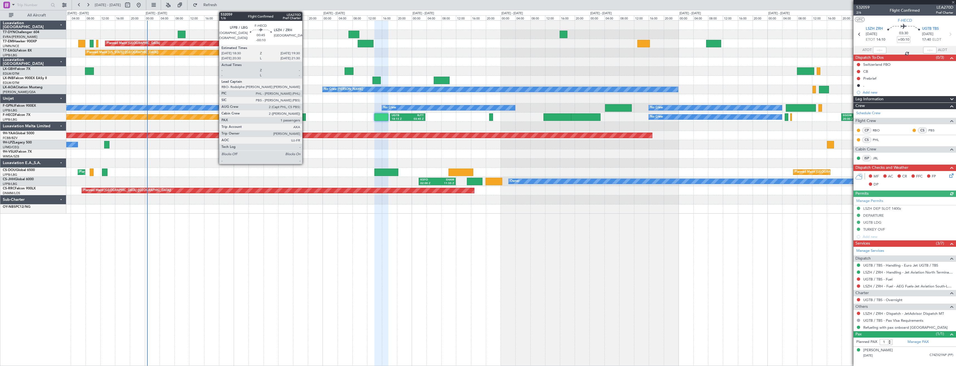
click at [305, 117] on div at bounding box center [304, 117] width 4 height 8
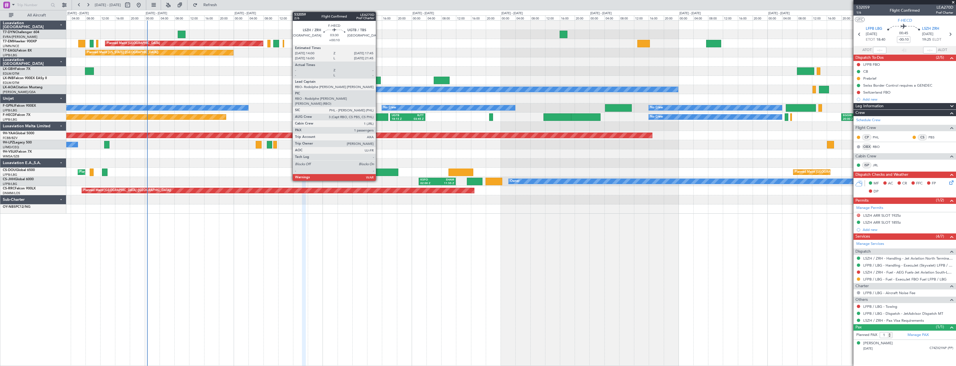
click at [378, 114] on div at bounding box center [381, 117] width 14 height 8
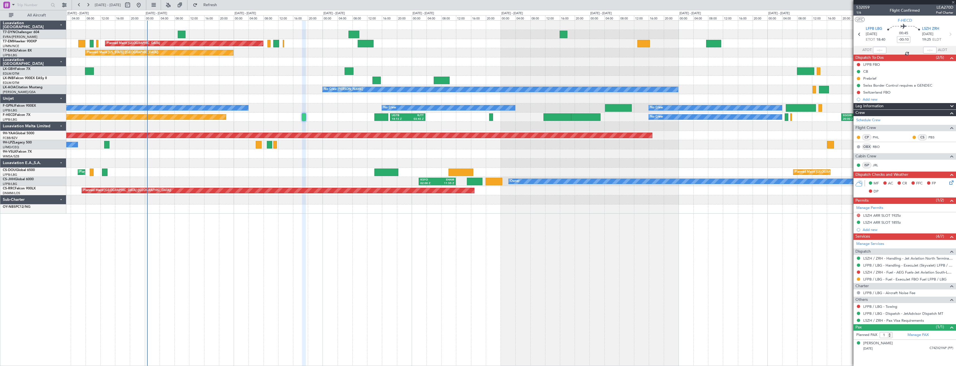
type input "+00:10"
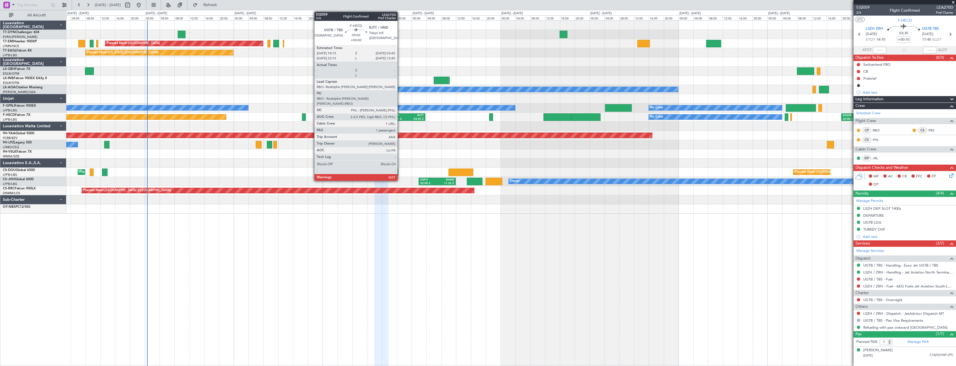
click at [400, 115] on div "UGTB" at bounding box center [400, 116] width 16 height 4
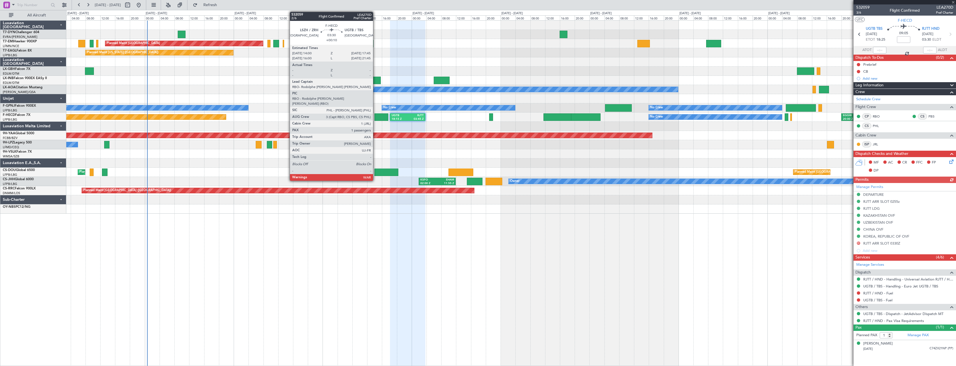
click at [376, 119] on div at bounding box center [381, 117] width 14 height 8
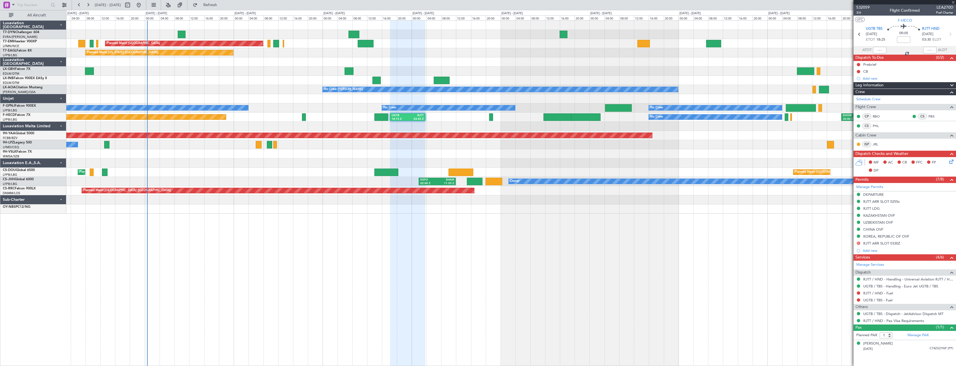
type input "+00:10"
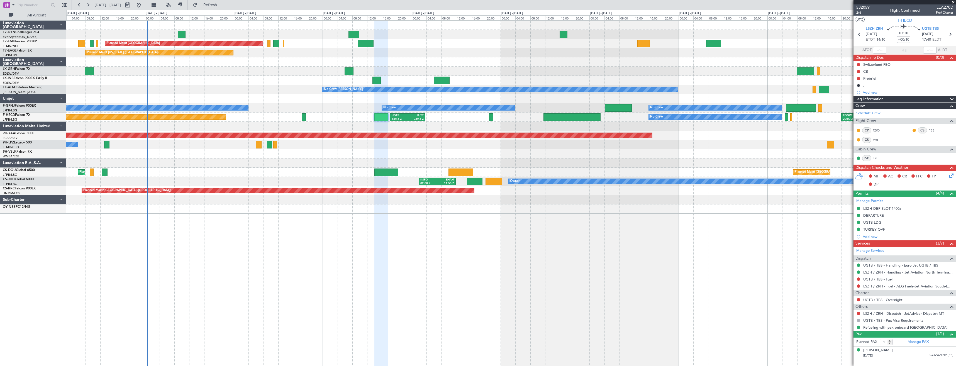
click at [859, 11] on span "2/6" at bounding box center [862, 12] width 13 height 5
click at [876, 270] on link "LSZH / ZRH - Handling - Jet Aviation North Terminal LSZH / ZRH" at bounding box center [908, 272] width 90 height 5
click at [861, 12] on span "2/6" at bounding box center [862, 12] width 13 height 5
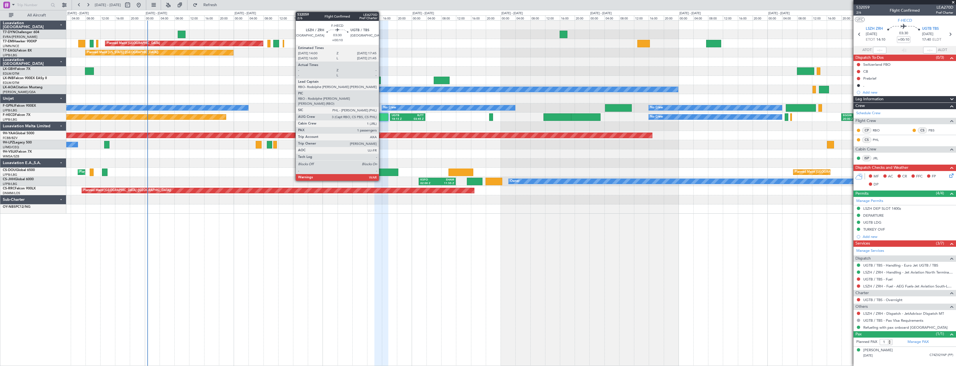
click at [381, 116] on div at bounding box center [381, 117] width 14 height 8
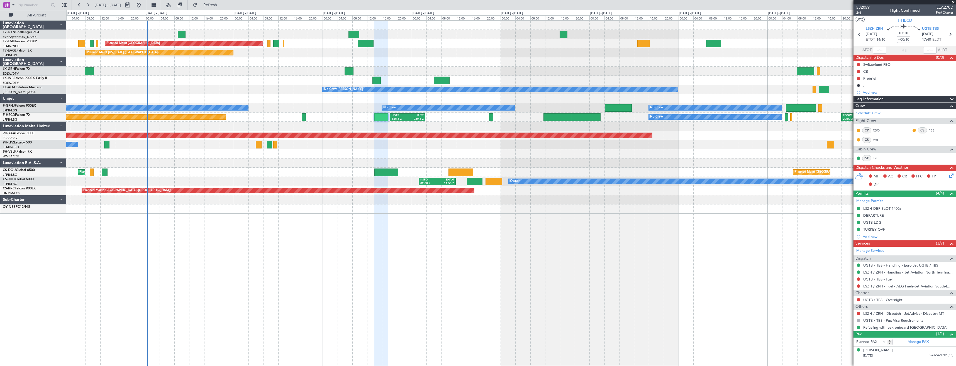
click at [857, 12] on span "2/6" at bounding box center [862, 12] width 13 height 5
click at [875, 264] on link "UGTB / TBS - Handling - Euro Jet UGTB / TBS" at bounding box center [900, 265] width 75 height 5
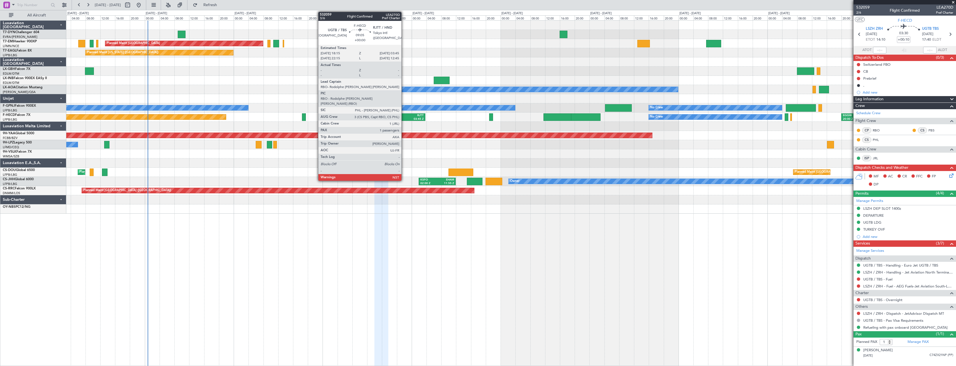
click at [404, 118] on div "18:15 Z" at bounding box center [400, 119] width 16 height 4
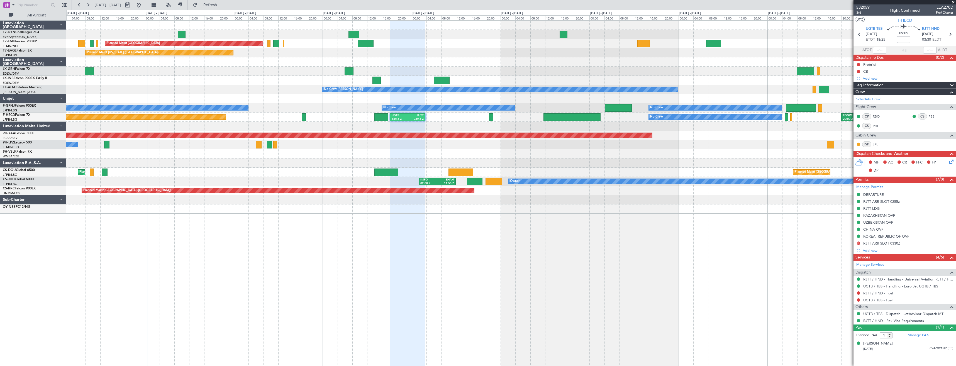
click at [888, 280] on link "RJTT / HND - Handling - Universal Aviation RJTT / HND" at bounding box center [908, 279] width 90 height 5
click at [859, 13] on span "3/6" at bounding box center [862, 12] width 13 height 5
click at [951, 162] on icon at bounding box center [950, 161] width 4 height 4
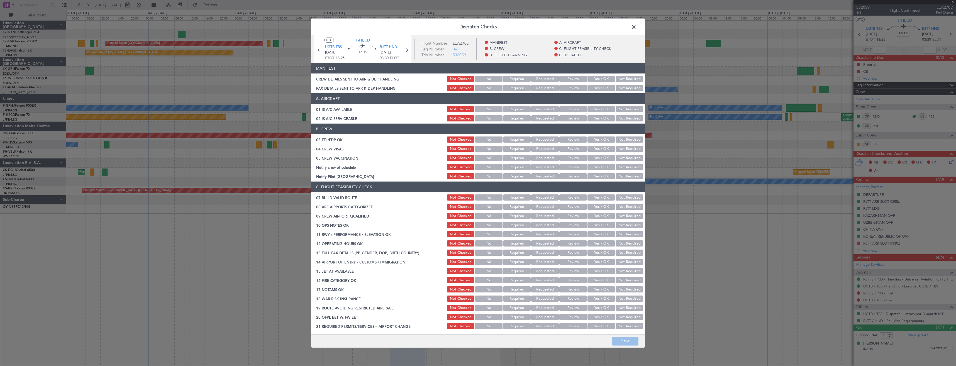
click at [596, 84] on section "MANIFEST CREW DETAILS SENT TO ARR & DEP HANDLING Not Checked No Required Reques…" at bounding box center [478, 77] width 334 height 29
click at [598, 77] on button "Yes / OK" at bounding box center [602, 79] width 28 height 6
click at [598, 88] on button "Yes / OK" at bounding box center [602, 88] width 28 height 6
click at [624, 341] on button "Save" at bounding box center [625, 341] width 26 height 9
click at [637, 28] on span at bounding box center [637, 28] width 0 height 11
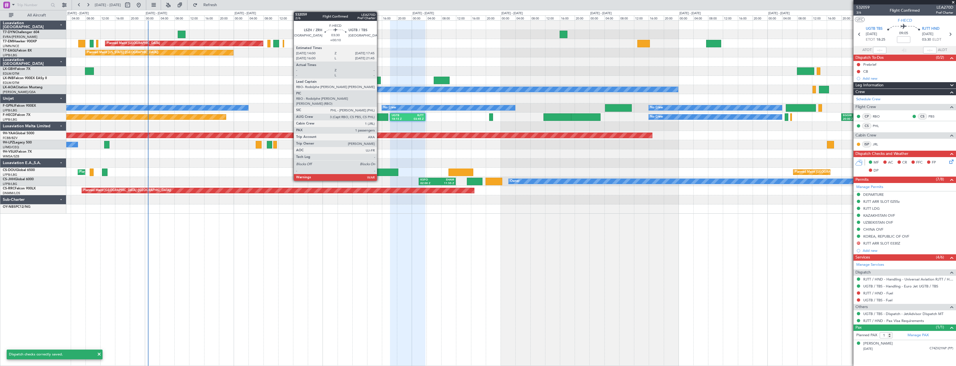
click at [379, 118] on div at bounding box center [381, 117] width 14 height 8
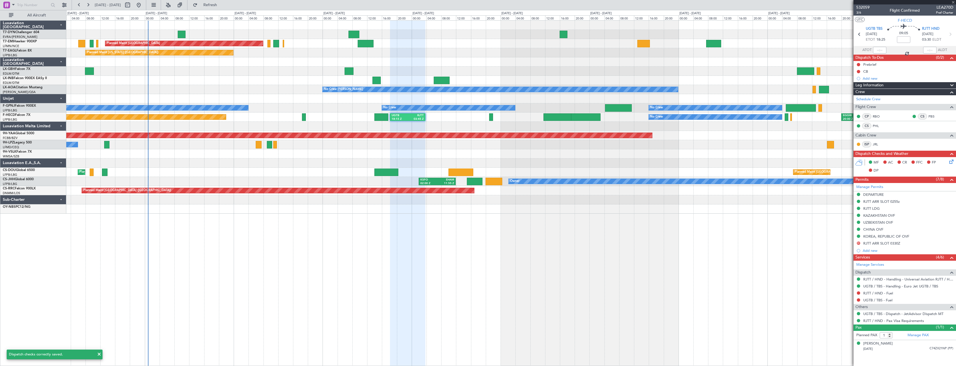
type input "+00:10"
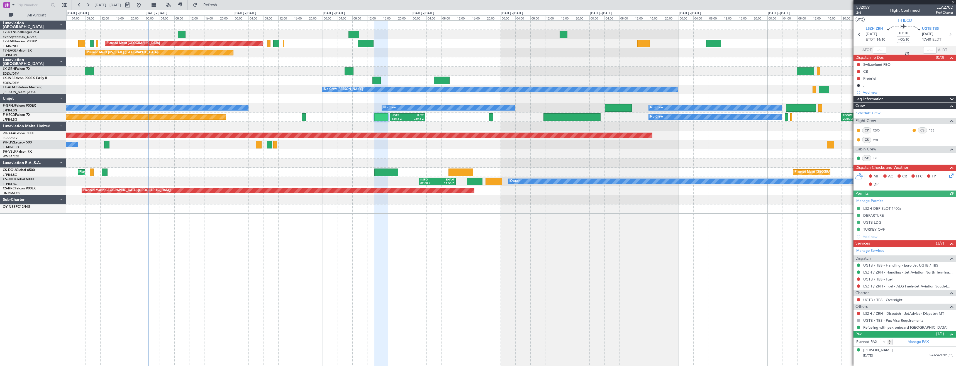
click at [950, 175] on icon at bounding box center [950, 174] width 4 height 4
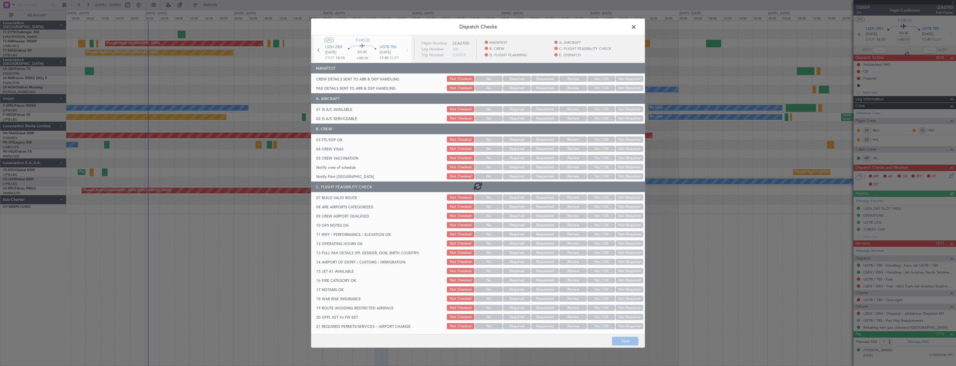
click at [596, 88] on div at bounding box center [478, 185] width 334 height 301
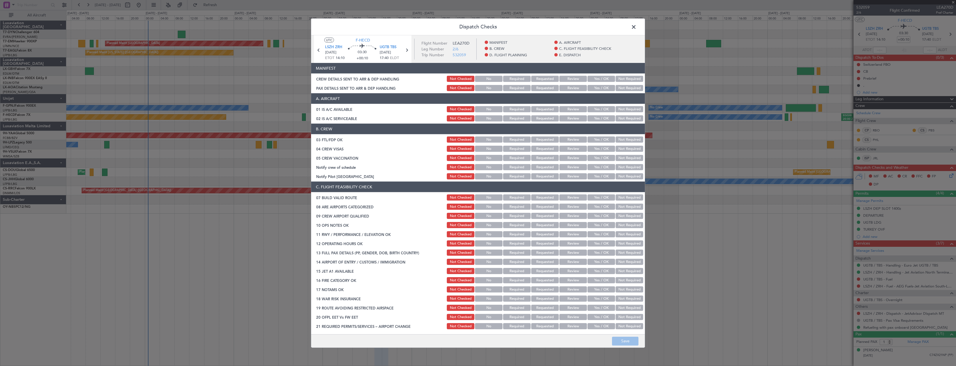
click at [596, 78] on button "Yes / OK" at bounding box center [602, 79] width 28 height 6
click at [595, 89] on button "Yes / OK" at bounding box center [602, 88] width 28 height 6
click at [624, 343] on button "Save" at bounding box center [625, 341] width 26 height 9
click at [637, 26] on span at bounding box center [637, 28] width 0 height 11
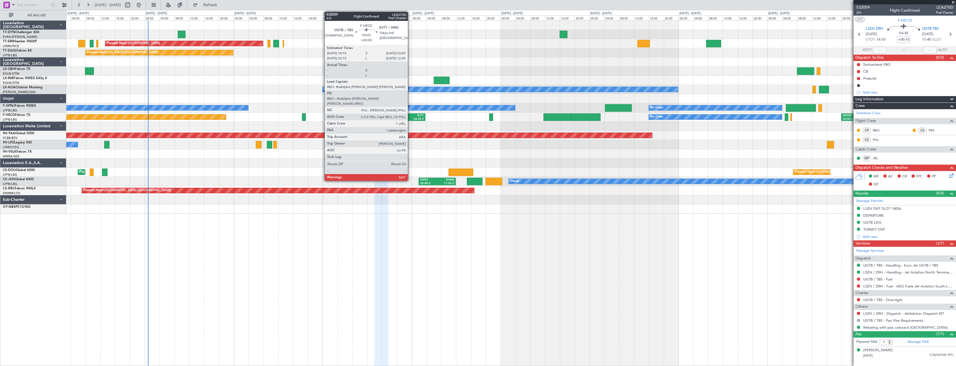
click at [410, 117] on div "RJTT" at bounding box center [416, 116] width 16 height 4
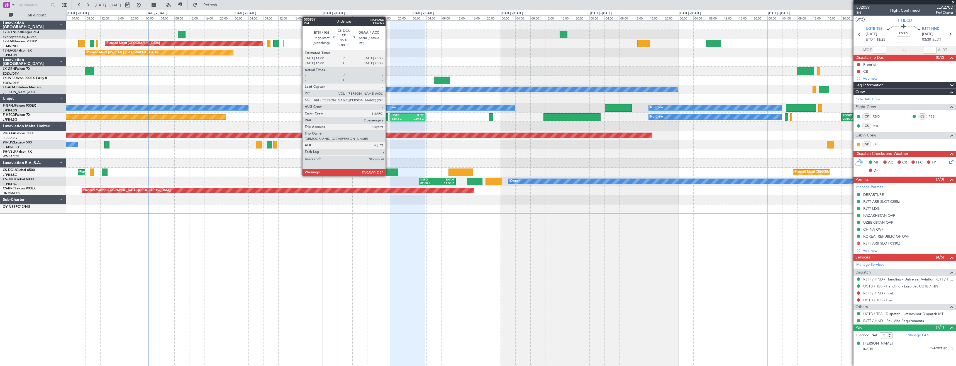
click at [388, 170] on div at bounding box center [386, 173] width 24 height 8
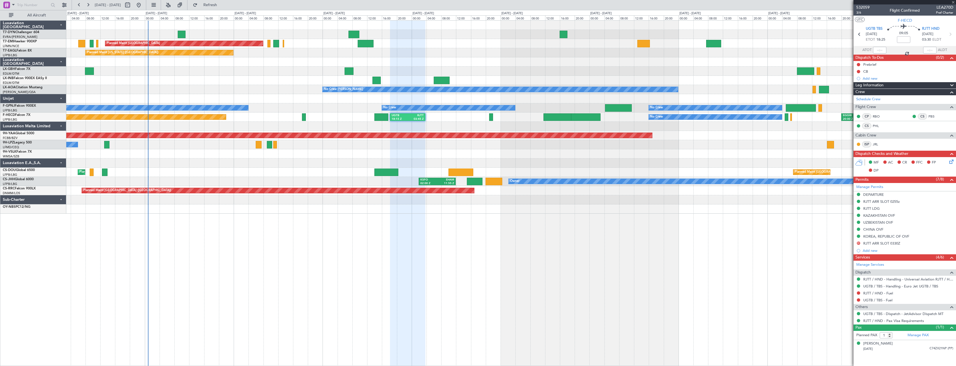
type input "+00:30"
type input "7"
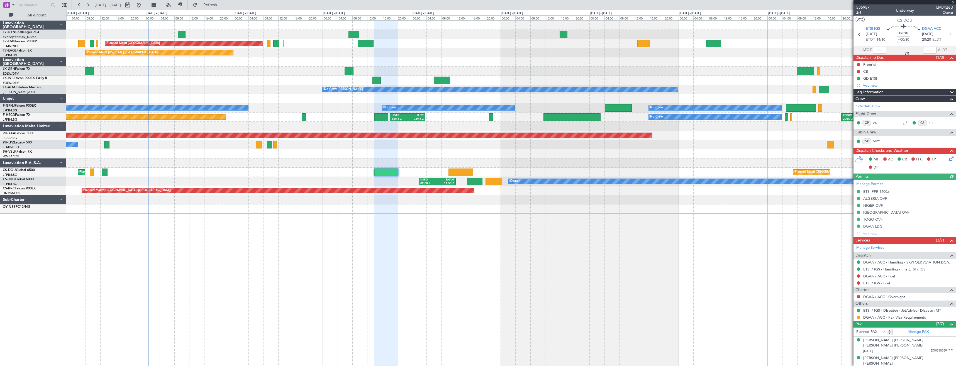
click at [423, 176] on div "Planned Maint Paris (Le Bourget) Planned Maint Paris (Le Bourget) Planned Maint…" at bounding box center [511, 172] width 890 height 9
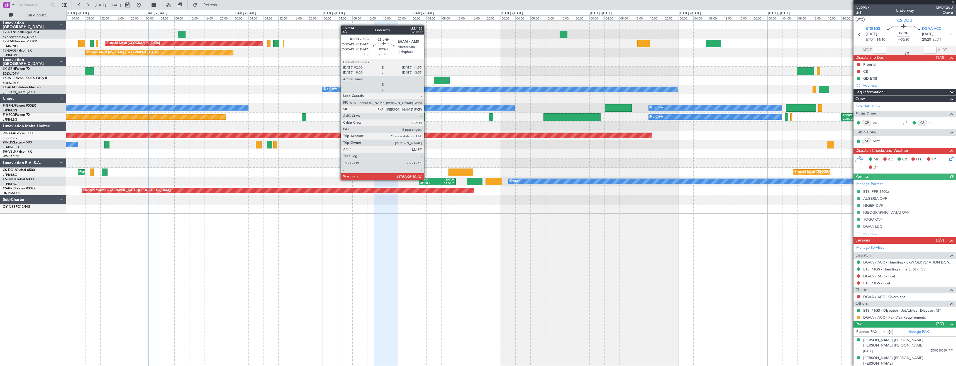
click at [427, 179] on div "KSFO" at bounding box center [428, 180] width 17 height 4
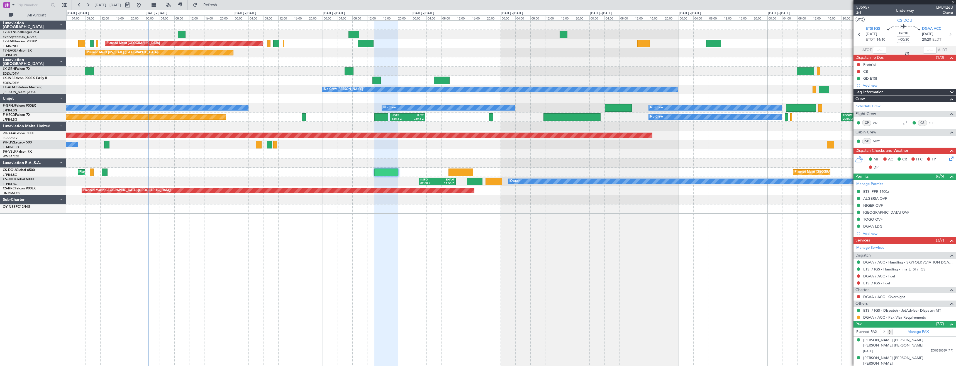
type input "-00:05"
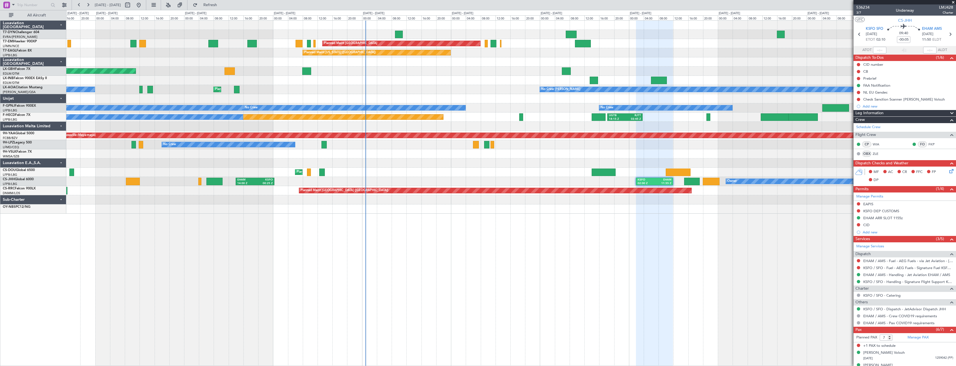
click at [586, 142] on div "No Crew No Crew No Crew" at bounding box center [511, 144] width 890 height 9
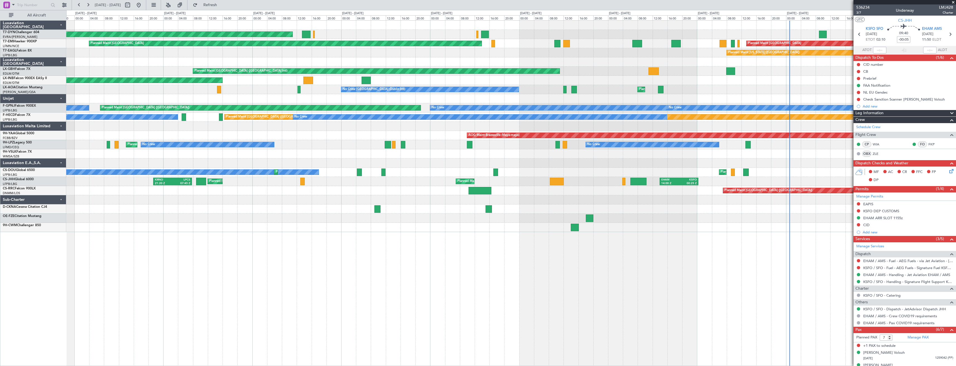
click at [530, 169] on div "AOG Maint Riga (Riga Intl) Planned Maint Zurich Planned Maint Zurich Planned Ma…" at bounding box center [511, 126] width 890 height 211
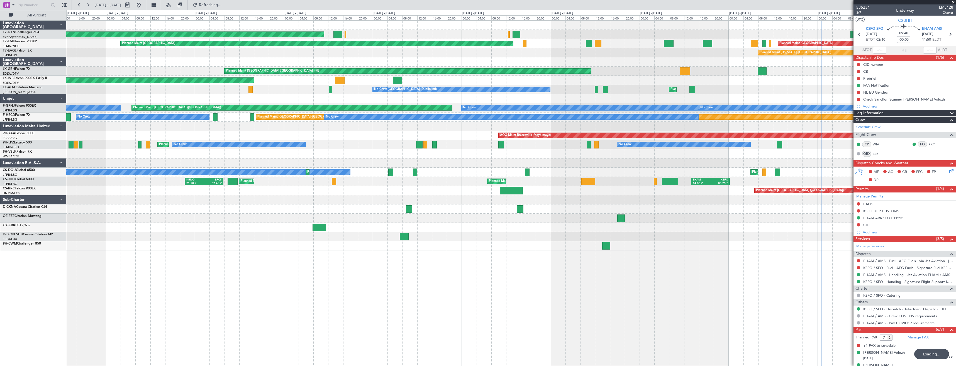
click at [683, 181] on div "EHAM 14:00 Z KSFO 00:25 Z Planned Maint Paris (Le Bourget) Planned Maint London…" at bounding box center [511, 181] width 890 height 9
